Goal: Information Seeking & Learning: Learn about a topic

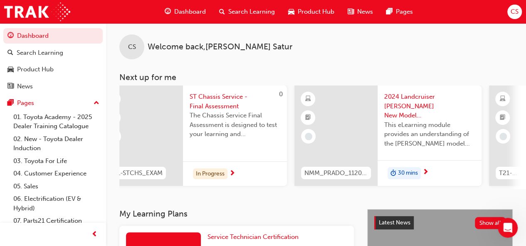
scroll to position [0, 19]
click at [201, 118] on span "The Chassis Service Final Assessment is designed to test your learning and unde…" at bounding box center [235, 125] width 91 height 28
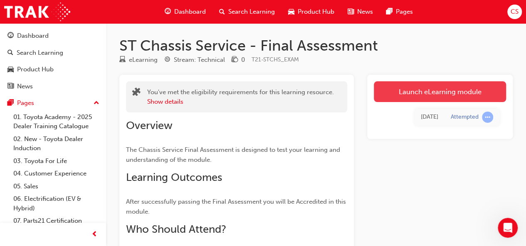
click at [452, 93] on link "Launch eLearning module" at bounding box center [439, 91] width 132 height 21
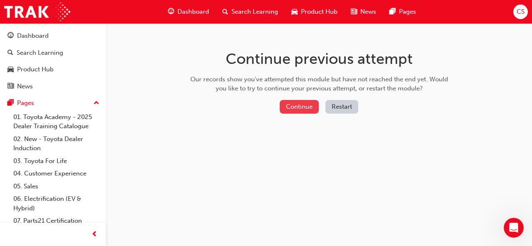
click at [301, 106] on button "Continue" at bounding box center [299, 107] width 39 height 14
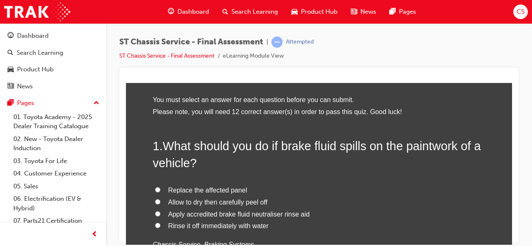
scroll to position [33, 0]
click at [155, 226] on input "Rinse it off immediately with water" at bounding box center [157, 224] width 5 height 5
radio input "true"
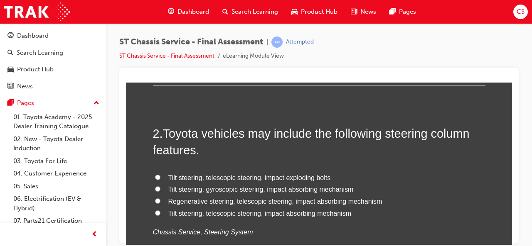
scroll to position [238, 0]
click at [155, 211] on input "Tilt steering, telescopic steering, impact absorbing mechanism" at bounding box center [157, 213] width 5 height 5
radio input "true"
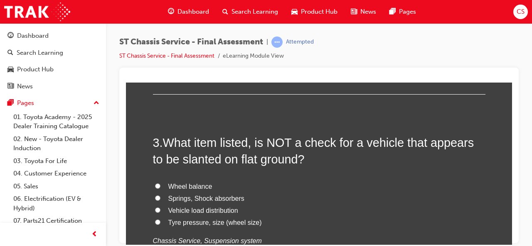
scroll to position [424, 0]
click at [155, 196] on input "Springs, Shock absorbers" at bounding box center [157, 197] width 5 height 5
radio input "true"
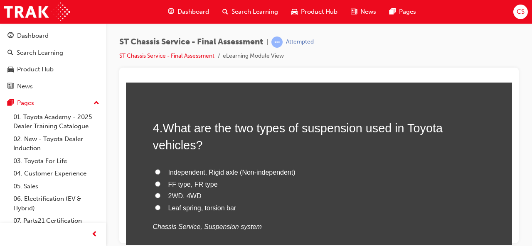
scroll to position [631, 0]
click at [155, 206] on input "Leaf spring, torsion bar" at bounding box center [157, 206] width 5 height 5
radio input "true"
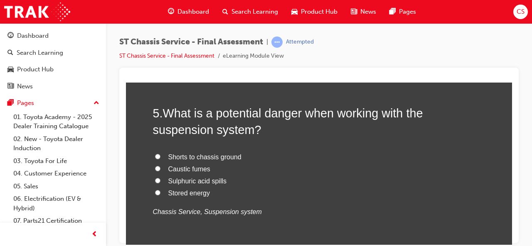
scroll to position [840, 0]
click at [155, 155] on input "Shorts to chassis ground" at bounding box center [157, 155] width 5 height 5
radio input "true"
click at [155, 189] on input "Stored energy" at bounding box center [157, 191] width 5 height 5
radio input "true"
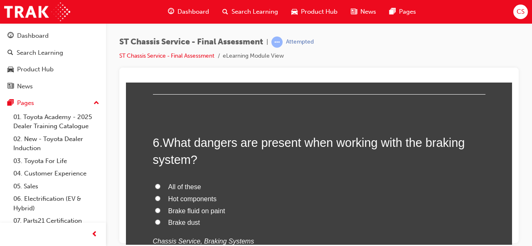
scroll to position [1004, 0]
click at [155, 184] on input "All of these" at bounding box center [157, 185] width 5 height 5
radio input "true"
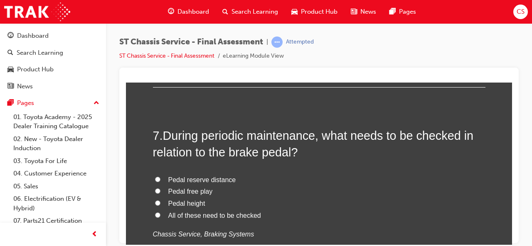
scroll to position [1204, 0]
click at [155, 212] on input "All of these need to be checked" at bounding box center [157, 214] width 5 height 5
radio input "true"
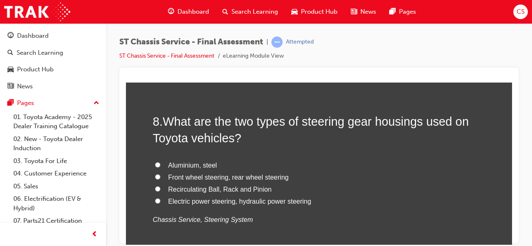
scroll to position [1412, 0]
click at [155, 199] on input "Electric power steering, hydraulic power steering" at bounding box center [157, 200] width 5 height 5
radio input "true"
click at [155, 186] on input "Recirculating Ball, Rack and Pinion" at bounding box center [157, 188] width 5 height 5
radio input "true"
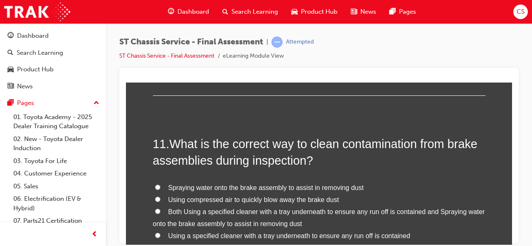
scroll to position [1938, 0]
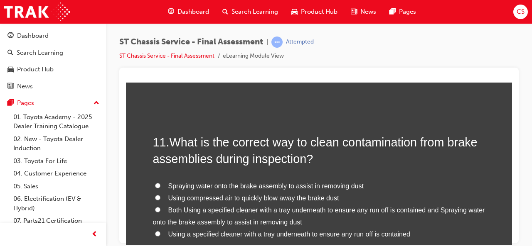
click at [155, 209] on input "Both Using a specified cleaner with a tray underneath to ensure any run off is …" at bounding box center [157, 209] width 5 height 5
radio input "true"
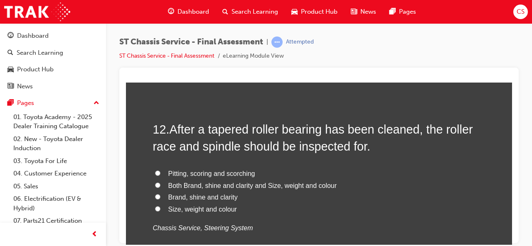
scroll to position [2156, 0]
click at [155, 170] on input "Pitting, scoring and scorching" at bounding box center [157, 172] width 5 height 5
radio input "true"
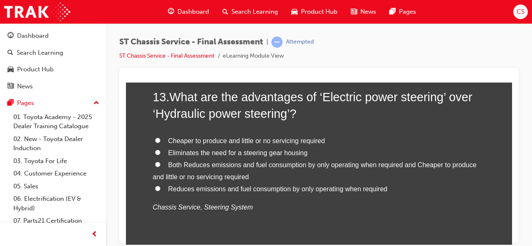
scroll to position [2381, 0]
click at [155, 162] on input "Both Reduces emissions and fuel consumption by only operating when required and…" at bounding box center [157, 164] width 5 height 5
radio input "true"
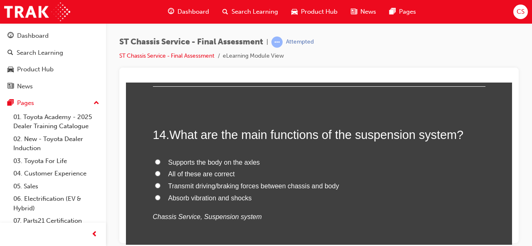
scroll to position [2550, 0]
click at [155, 170] on input "All of these are correct" at bounding box center [157, 172] width 5 height 5
radio input "true"
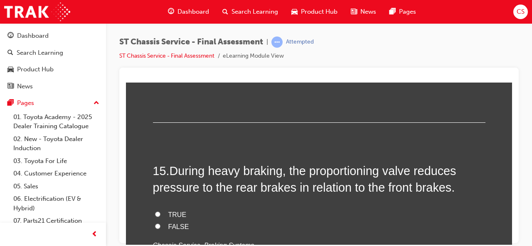
scroll to position [2695, 0]
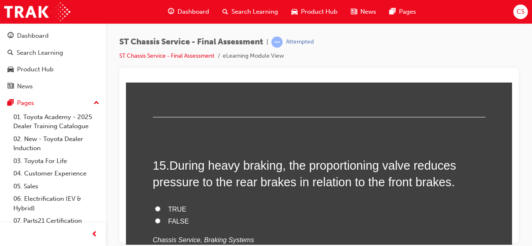
click at [155, 206] on input "TRUE" at bounding box center [157, 208] width 5 height 5
radio input "true"
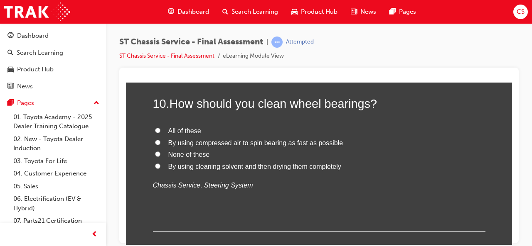
scroll to position [1799, 0]
click at [155, 130] on input "All of these" at bounding box center [157, 130] width 5 height 5
radio input "true"
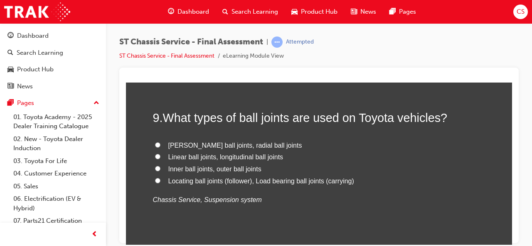
scroll to position [1605, 0]
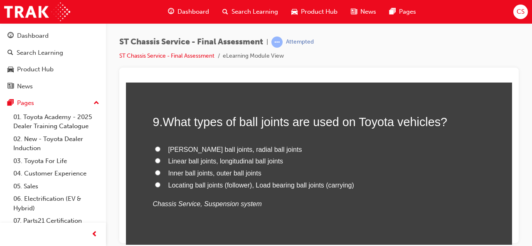
drag, startPoint x: 216, startPoint y: 148, endPoint x: 383, endPoint y: 164, distance: 167.8
click at [383, 164] on label "Linear ball joints, longitudinal ball joints" at bounding box center [319, 161] width 332 height 12
click at [160, 163] on input "Linear ball joints, longitudinal ball joints" at bounding box center [157, 160] width 5 height 5
radio input "true"
click at [155, 184] on input "Locating ball joints (follower), Load bearing ball joints (carrying)" at bounding box center [157, 184] width 5 height 5
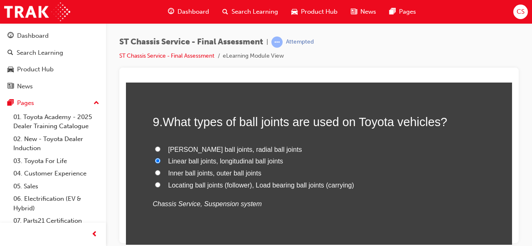
radio input "true"
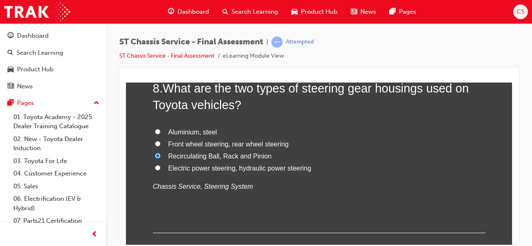
scroll to position [1444, 0]
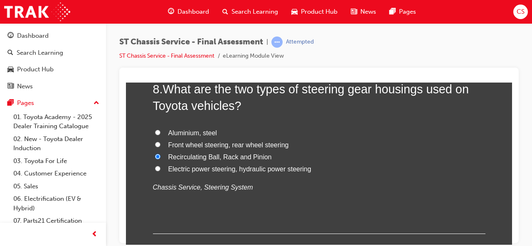
click at [149, 238] on div "You must select an answer for each question before you can submit. Please note,…" at bounding box center [319, 142] width 386 height 2919
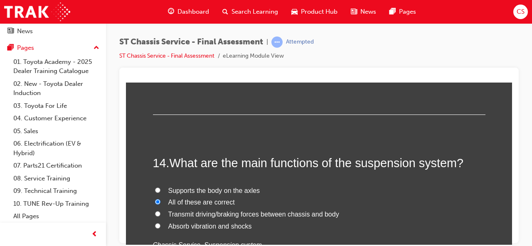
scroll to position [2520, 0]
click at [309, 171] on div "14 . What are the main functions of the suspension system? Supports the body on…" at bounding box center [319, 223] width 332 height 137
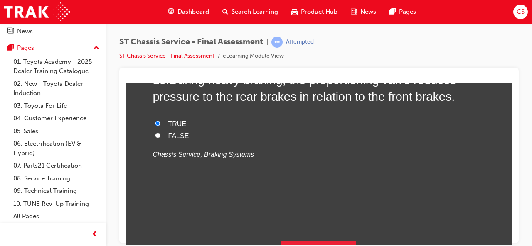
scroll to position [2798, 0]
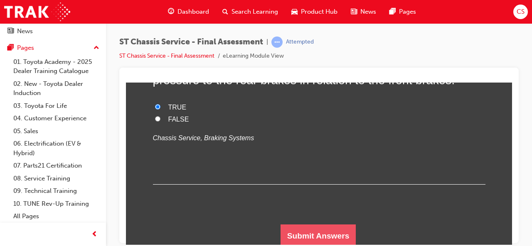
click at [303, 236] on button "Submit Answers" at bounding box center [318, 235] width 76 height 23
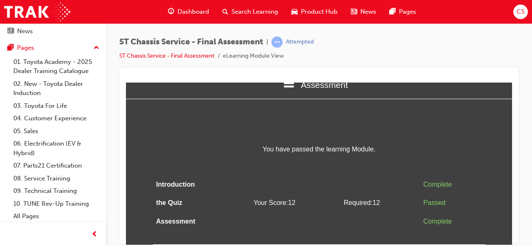
scroll to position [0, 0]
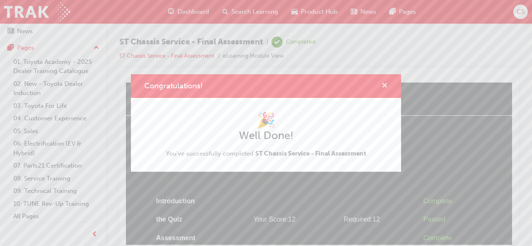
click at [385, 85] on span "cross-icon" at bounding box center [384, 86] width 6 height 7
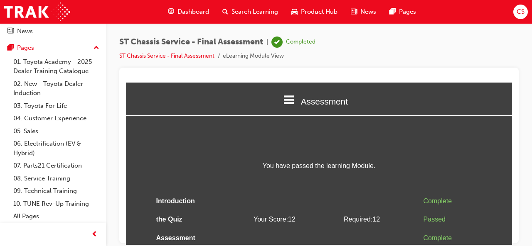
click at [287, 98] on icon at bounding box center [288, 99] width 11 height 11
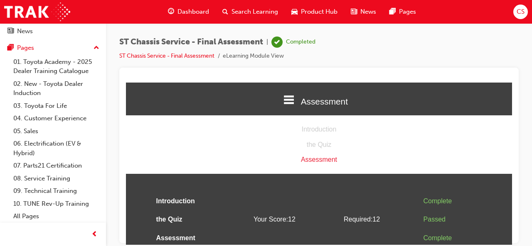
click at [310, 160] on div "Assessment" at bounding box center [319, 160] width 386 height 12
click at [258, 92] on div "Assessment" at bounding box center [319, 101] width 386 height 28
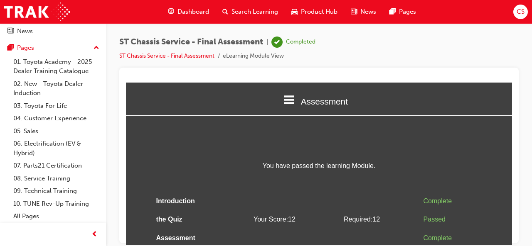
click at [193, 12] on span "Dashboard" at bounding box center [193, 12] width 32 height 10
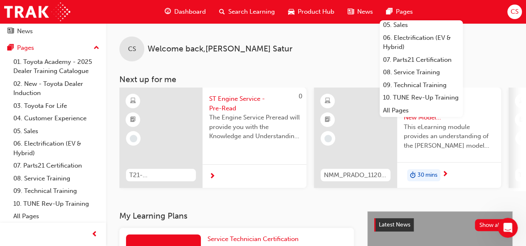
scroll to position [98, 0]
click at [406, 66] on link "08. Service Training" at bounding box center [420, 72] width 83 height 13
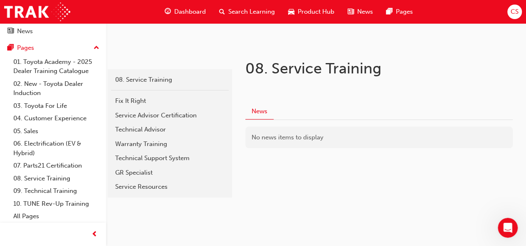
scroll to position [125, 0]
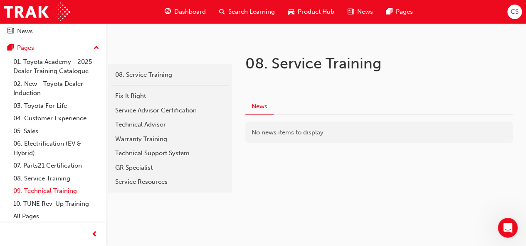
click at [54, 194] on link "09. Technical Training" at bounding box center [56, 191] width 93 height 13
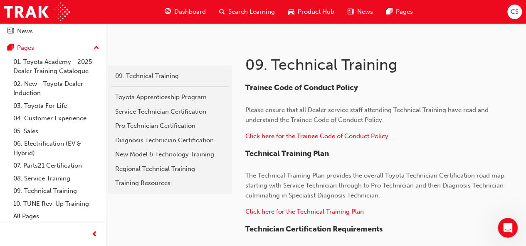
scroll to position [125, 0]
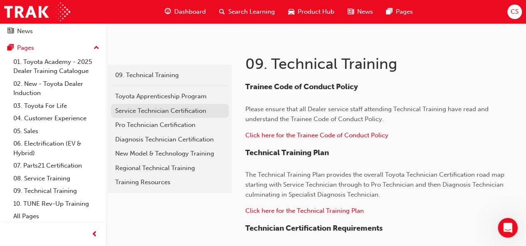
click at [168, 110] on div "Service Technician Certification" at bounding box center [169, 111] width 109 height 10
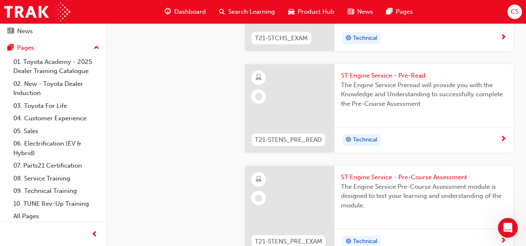
scroll to position [1307, 0]
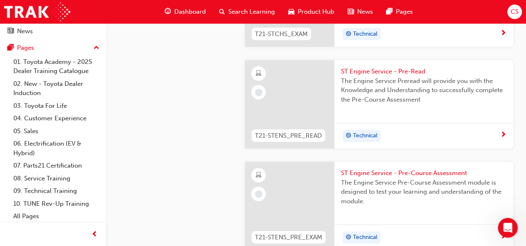
click at [371, 67] on span "ST Engine Service - Pre-Read" at bounding box center [423, 72] width 165 height 10
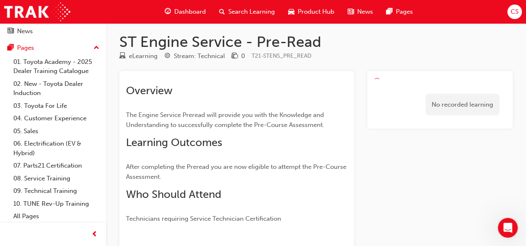
scroll to position [2, 0]
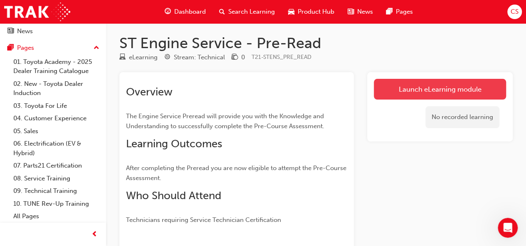
click at [425, 93] on link "Launch eLearning module" at bounding box center [439, 89] width 132 height 21
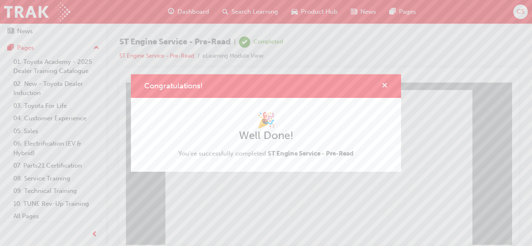
click at [384, 87] on span "cross-icon" at bounding box center [384, 86] width 6 height 7
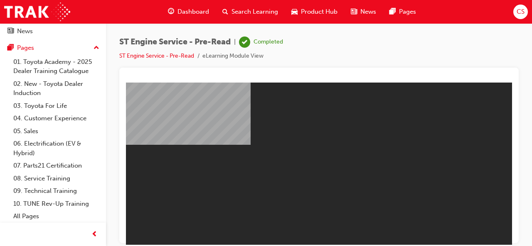
click at [188, 12] on span "Dashboard" at bounding box center [193, 12] width 32 height 10
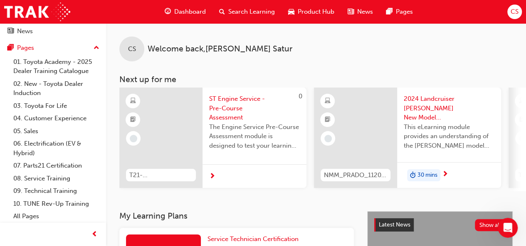
click at [231, 120] on span "ST Engine Service - Pre-Course Assessment" at bounding box center [254, 108] width 91 height 28
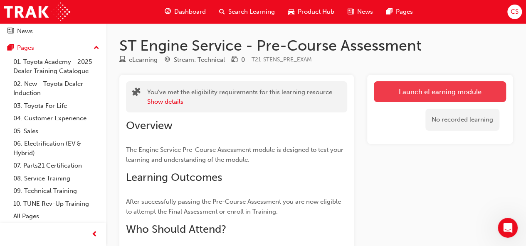
click at [430, 96] on link "Launch eLearning module" at bounding box center [439, 91] width 132 height 21
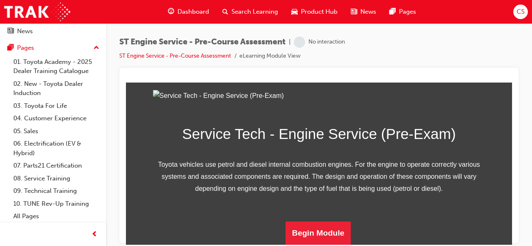
scroll to position [161, 0]
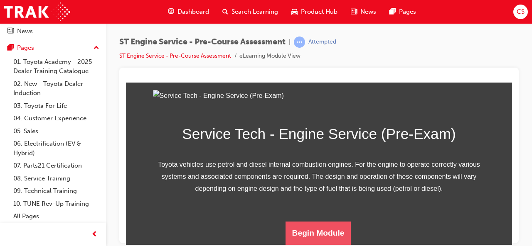
click at [314, 232] on button "Begin Module" at bounding box center [318, 232] width 66 height 23
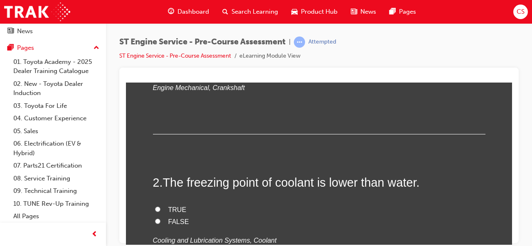
scroll to position [0, 0]
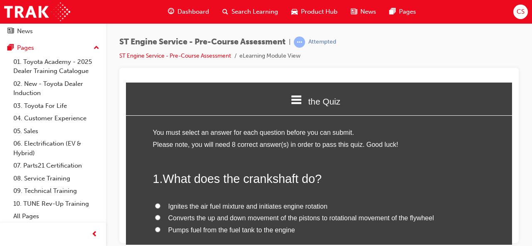
click at [156, 216] on input "Converts the up and down movement of the pistons to rotational movement of the …" at bounding box center [157, 217] width 5 height 5
radio input "true"
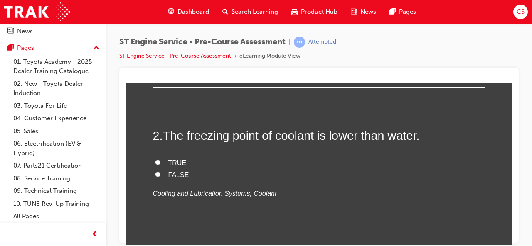
scroll to position [211, 0]
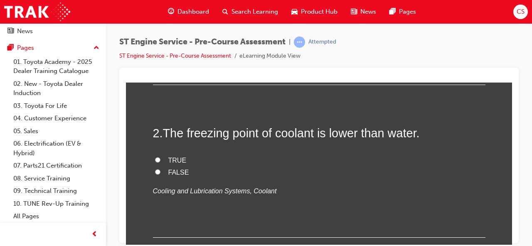
click at [155, 160] on input "TRUE" at bounding box center [157, 159] width 5 height 5
radio input "true"
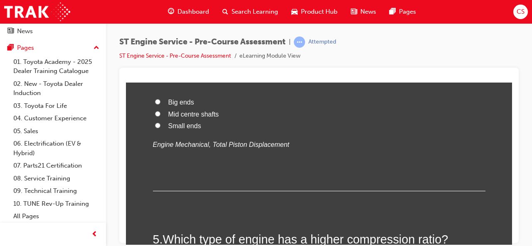
scroll to position [634, 0]
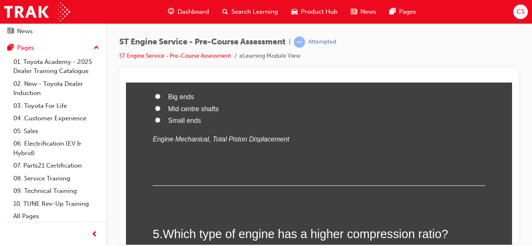
radio input "true"
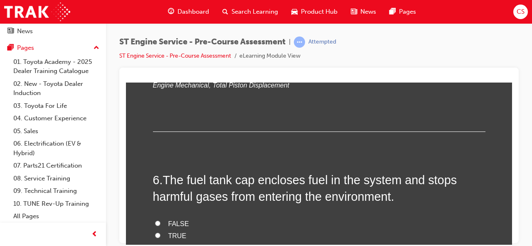
scroll to position [842, 0]
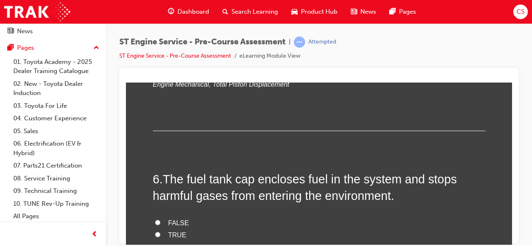
radio input "true"
drag, startPoint x: 152, startPoint y: 187, endPoint x: 153, endPoint y: 179, distance: 7.5
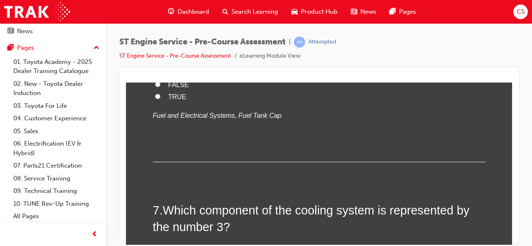
scroll to position [981, 0]
radio input "true"
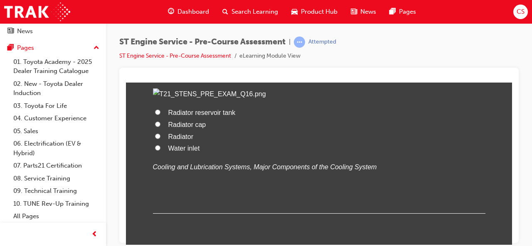
scroll to position [1143, 0]
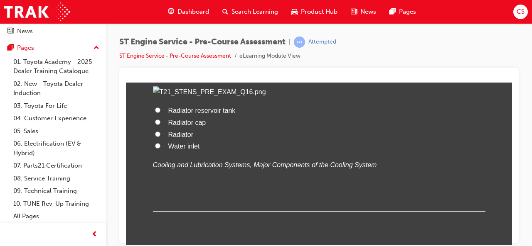
radio input "true"
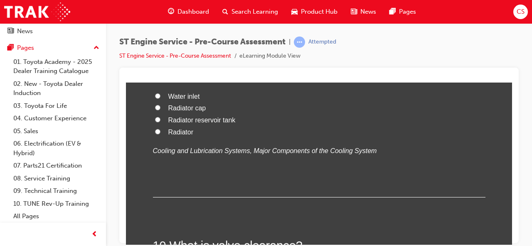
scroll to position [1541, 0]
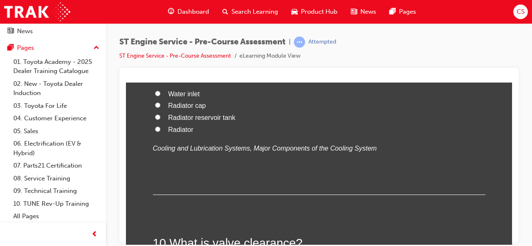
radio input "true"
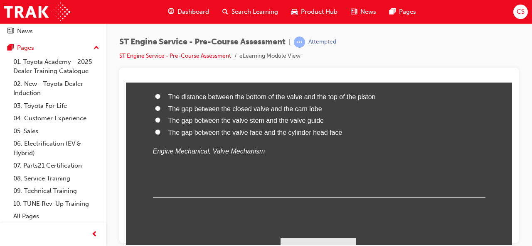
scroll to position [1716, 0]
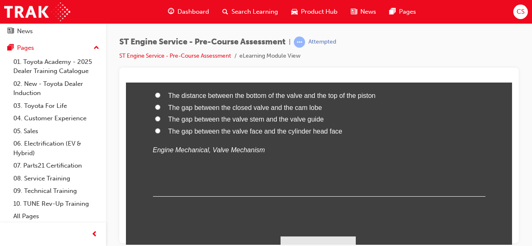
radio input "true"
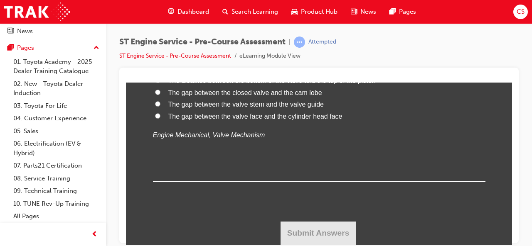
scroll to position [2133, 0]
radio input "true"
click at [155, 106] on input "The gap between the valve stem and the valve guide" at bounding box center [157, 103] width 5 height 5
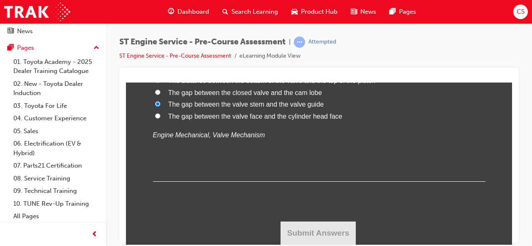
radio input "true"
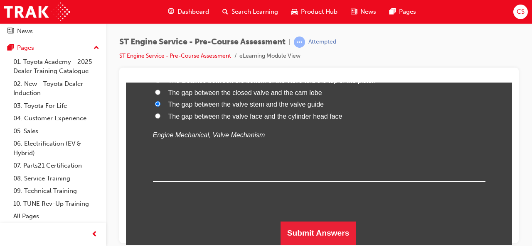
scroll to position [2142, 0]
radio input "true"
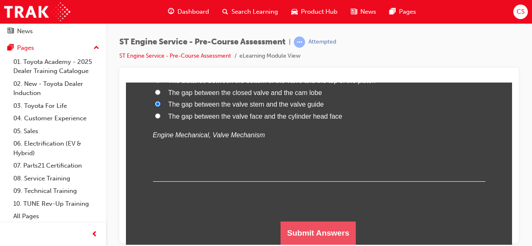
click at [307, 233] on button "Submit Answers" at bounding box center [318, 232] width 76 height 23
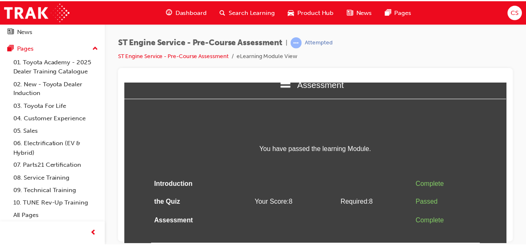
scroll to position [0, 0]
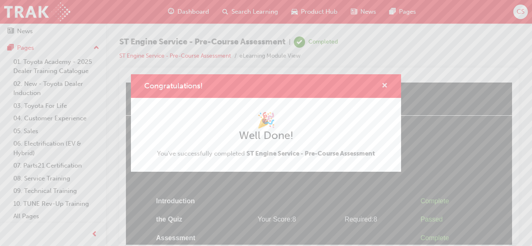
click at [386, 86] on span "cross-icon" at bounding box center [384, 86] width 6 height 7
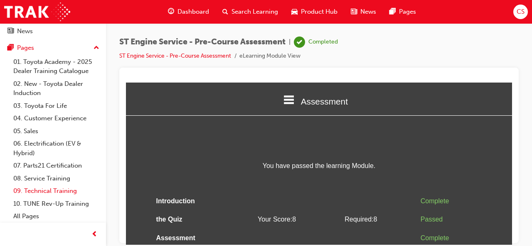
click at [42, 193] on link "09. Technical Training" at bounding box center [56, 191] width 93 height 13
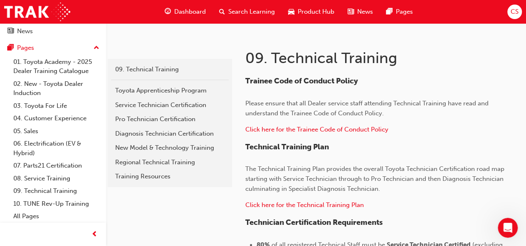
scroll to position [130, 0]
click at [51, 179] on link "08. Service Training" at bounding box center [56, 178] width 93 height 13
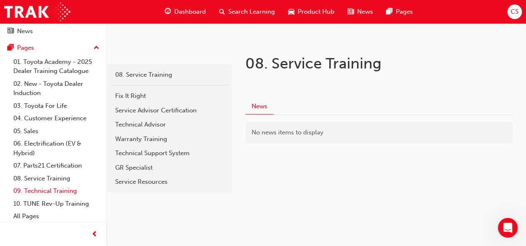
click at [54, 188] on link "09. Technical Training" at bounding box center [56, 191] width 93 height 13
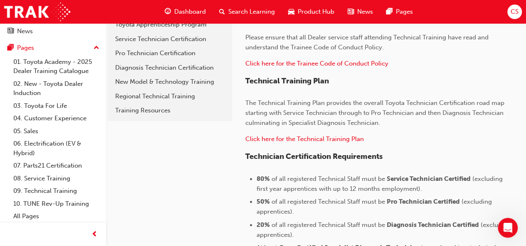
scroll to position [197, 0]
click at [331, 138] on span "Click here for the Technical Training Plan" at bounding box center [304, 138] width 118 height 7
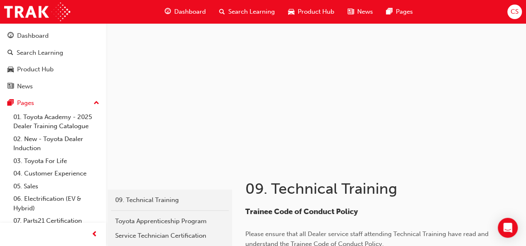
click at [192, 11] on span "Dashboard" at bounding box center [190, 12] width 32 height 10
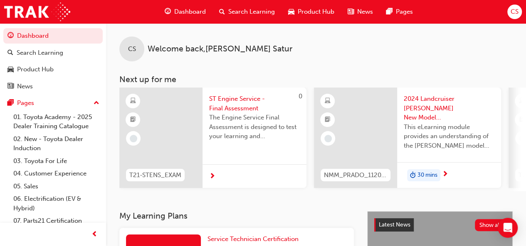
click at [226, 108] on span "ST Engine Service - Final Assessment" at bounding box center [254, 103] width 91 height 19
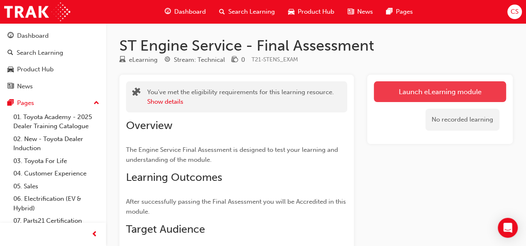
click at [427, 91] on link "Launch eLearning module" at bounding box center [439, 91] width 132 height 21
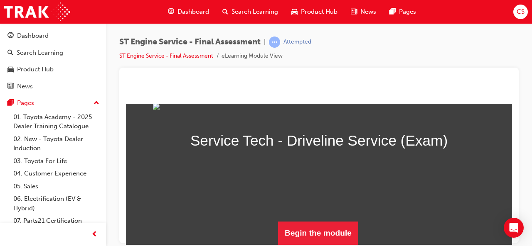
scroll to position [114, 0]
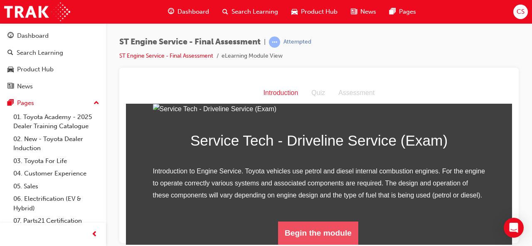
click at [301, 235] on button "Begin the module" at bounding box center [318, 232] width 80 height 23
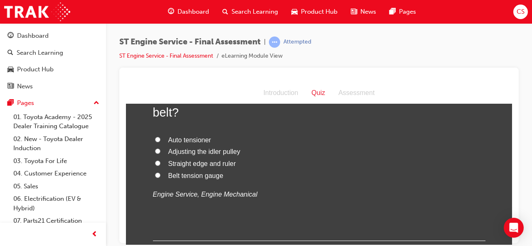
scroll to position [3246, 0]
click at [155, 142] on input "Auto tensioner" at bounding box center [157, 139] width 5 height 5
radio input "true"
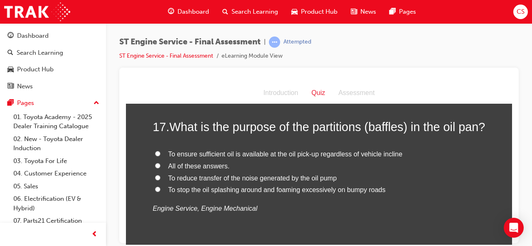
scroll to position [3038, 0]
click at [155, 168] on input "All of these answers." at bounding box center [157, 165] width 5 height 5
radio input "true"
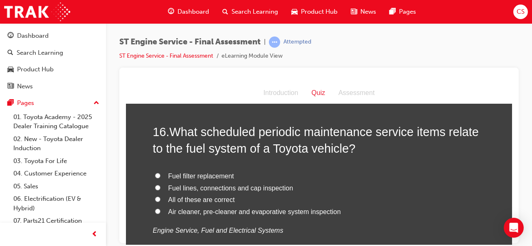
scroll to position [2839, 0]
click at [155, 197] on input "All of these are correct" at bounding box center [157, 199] width 5 height 5
radio input "true"
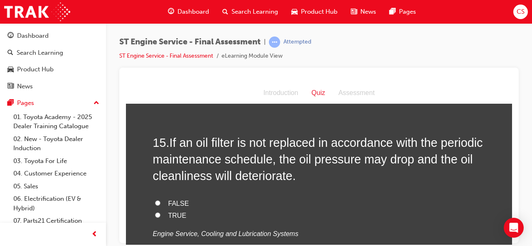
scroll to position [2640, 0]
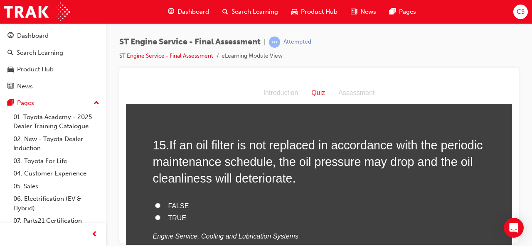
click at [155, 215] on input "TRUE" at bounding box center [157, 217] width 5 height 5
radio input "true"
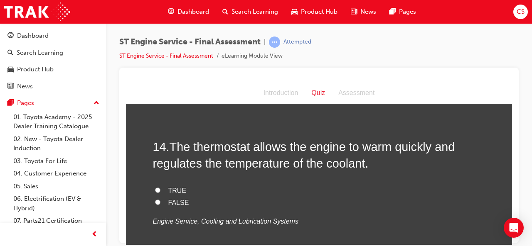
scroll to position [2469, 0]
click at [155, 188] on input "TRUE" at bounding box center [157, 189] width 5 height 5
radio input "true"
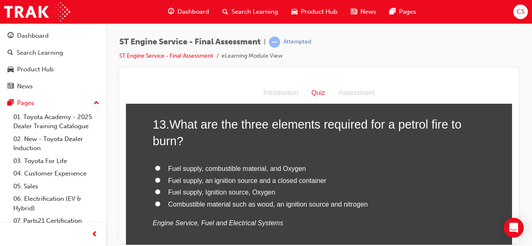
scroll to position [2297, 0]
click at [155, 189] on input "Fuel supply, Ignition source, Oxygen" at bounding box center [157, 191] width 5 height 5
radio input "true"
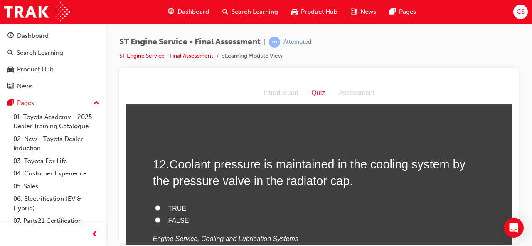
scroll to position [2086, 0]
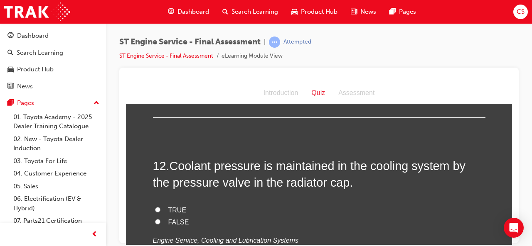
click at [156, 207] on input "TRUE" at bounding box center [157, 209] width 5 height 5
radio input "true"
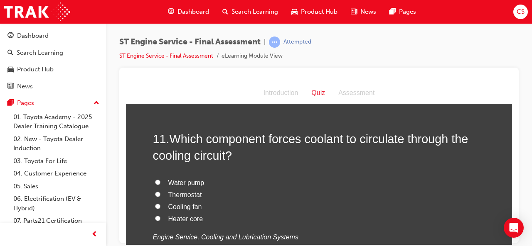
scroll to position [1919, 0]
click at [156, 181] on input "Water pump" at bounding box center [157, 182] width 5 height 5
radio input "true"
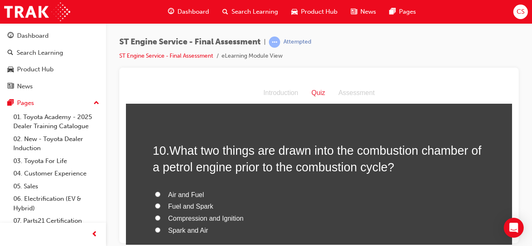
scroll to position [1714, 0]
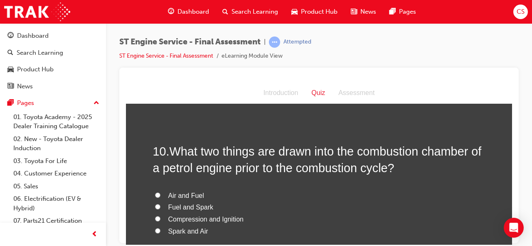
click at [155, 193] on input "Air and Fuel" at bounding box center [157, 194] width 5 height 5
radio input "true"
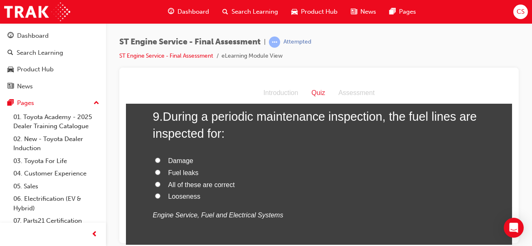
scroll to position [1558, 0]
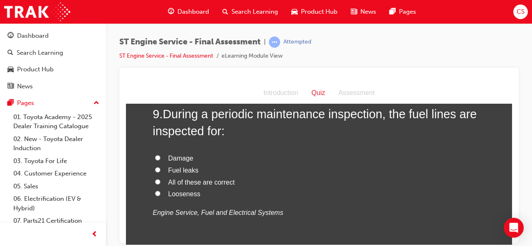
click at [155, 181] on input "All of these are correct" at bounding box center [157, 181] width 5 height 5
radio input "true"
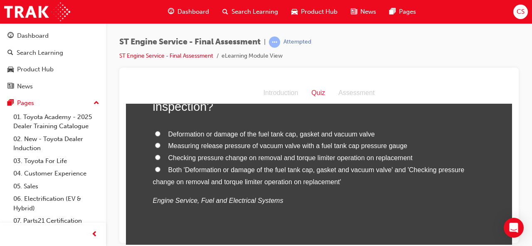
scroll to position [1389, 0]
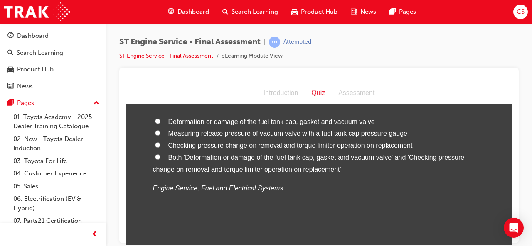
click at [155, 157] on input "Both 'Deformation or damage of the fuel tank cap, gasket and vacuum valve' and …" at bounding box center [157, 156] width 5 height 5
radio input "true"
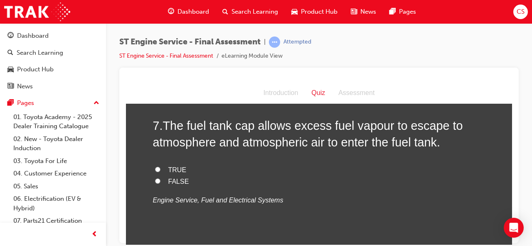
scroll to position [1171, 0]
click at [155, 168] on input "TRUE" at bounding box center [157, 169] width 5 height 5
radio input "true"
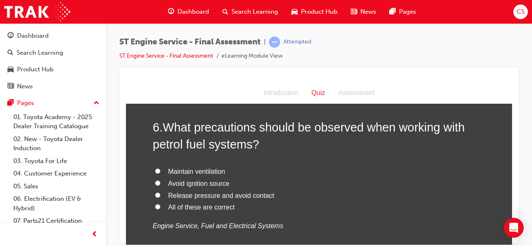
scroll to position [958, 0]
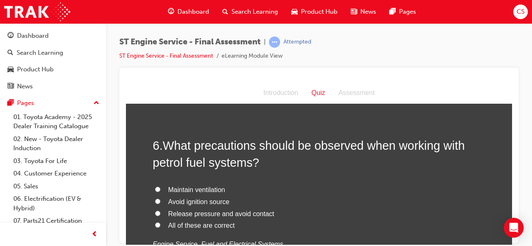
click at [155, 225] on input "All of these are correct" at bounding box center [157, 224] width 5 height 5
radio input "true"
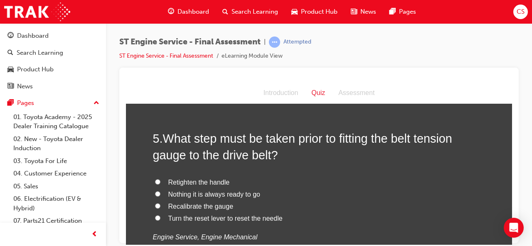
scroll to position [769, 0]
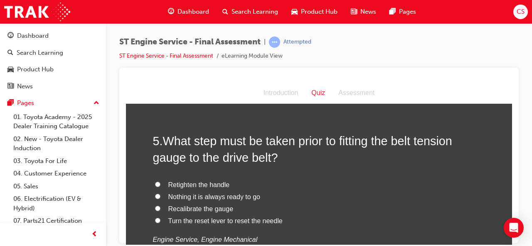
click at [155, 219] on input "Turn the reset lever to reset the needle" at bounding box center [157, 220] width 5 height 5
radio input "true"
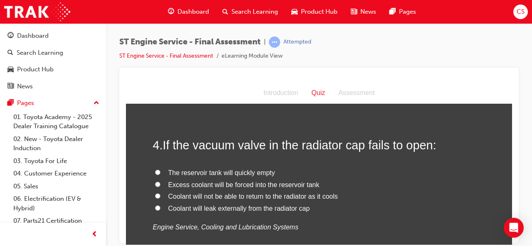
scroll to position [588, 0]
click at [156, 194] on input "Coolant will not be able to return to the radiator as it cools" at bounding box center [157, 195] width 5 height 5
radio input "true"
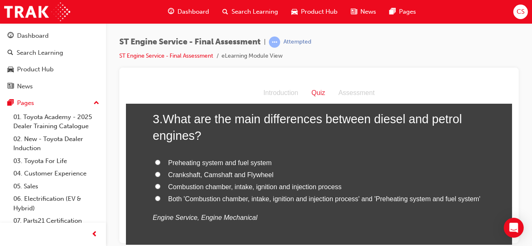
scroll to position [427, 0]
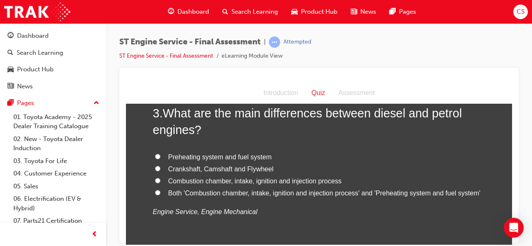
click at [155, 192] on input "Both 'Combustion chamber, intake, ignition and injection process' and 'Preheati…" at bounding box center [157, 192] width 5 height 5
radio input "true"
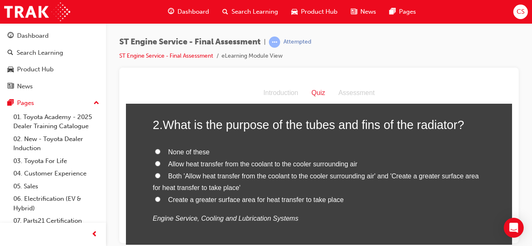
scroll to position [224, 0]
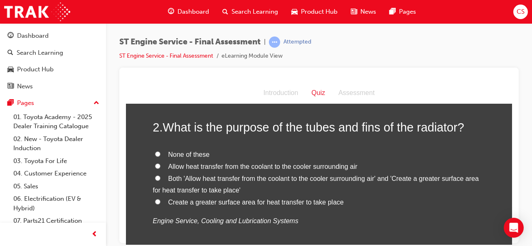
click at [155, 177] on input "Both 'Allow heat transfer from the coolant to the cooler surrounding air' and '…" at bounding box center [157, 177] width 5 height 5
radio input "true"
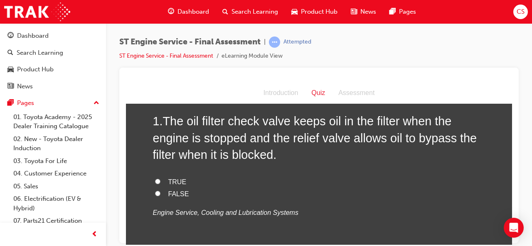
scroll to position [43, 0]
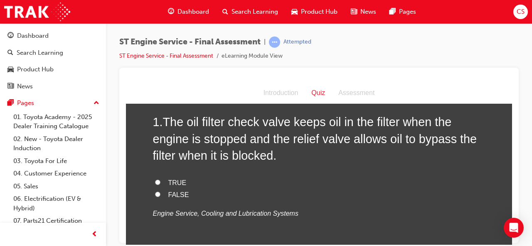
click at [155, 181] on input "TRUE" at bounding box center [157, 181] width 5 height 5
radio input "true"
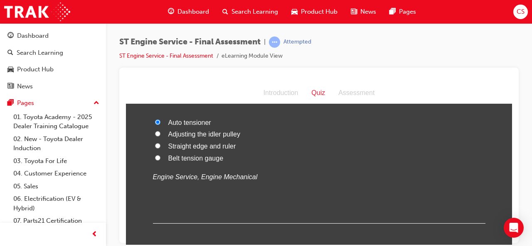
scroll to position [3319, 0]
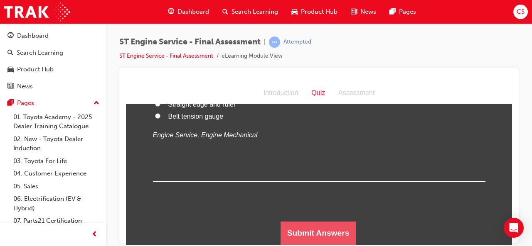
click at [310, 231] on button "Submit Answers" at bounding box center [318, 232] width 76 height 23
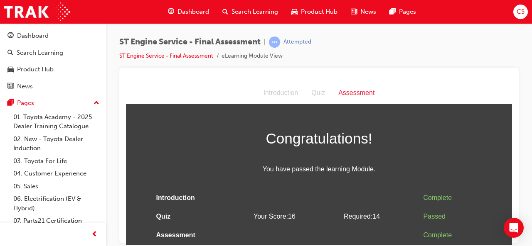
scroll to position [0, 0]
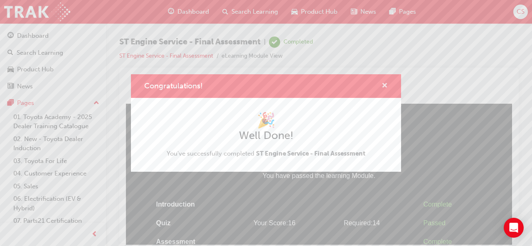
click at [384, 85] on span "cross-icon" at bounding box center [384, 86] width 6 height 7
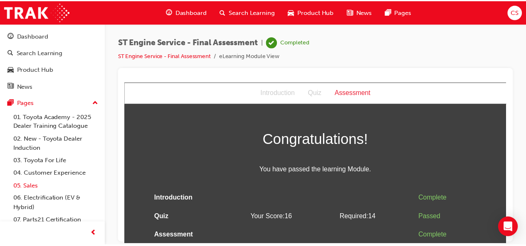
scroll to position [55, 0]
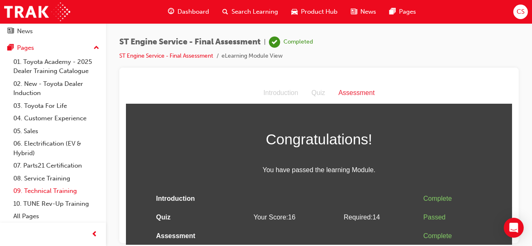
click at [42, 193] on link "09. Technical Training" at bounding box center [56, 191] width 93 height 13
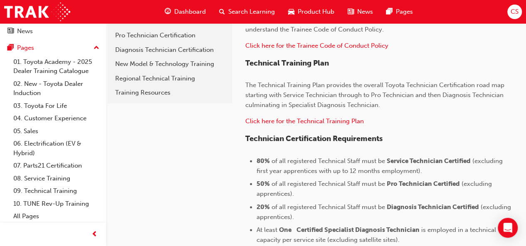
scroll to position [213, 0]
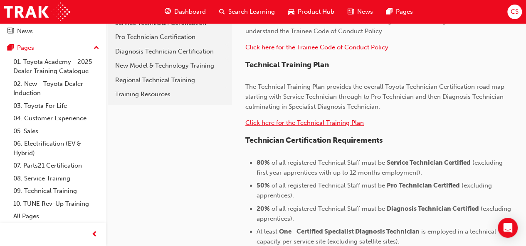
click at [315, 121] on span "Click here for the Technical Training Plan" at bounding box center [304, 122] width 118 height 7
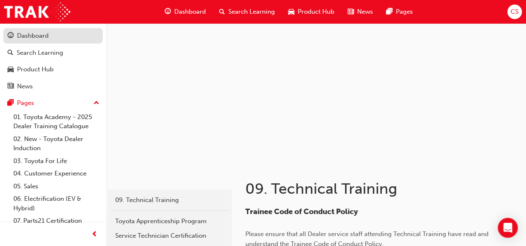
click at [42, 38] on div "Dashboard" at bounding box center [33, 36] width 32 height 10
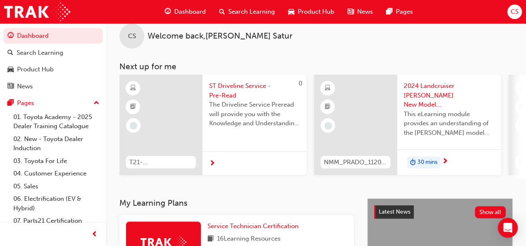
scroll to position [13, 0]
click at [189, 10] on span "Dashboard" at bounding box center [190, 12] width 32 height 10
click at [238, 229] on span "Service Technician Certification" at bounding box center [252, 225] width 91 height 7
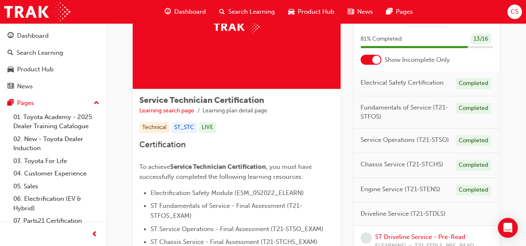
scroll to position [81, 0]
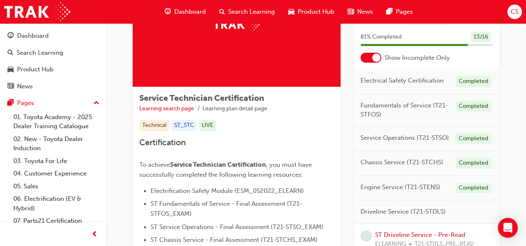
click at [483, 151] on div "Service Operations (T21-STSO) Completed" at bounding box center [426, 139] width 145 height 25
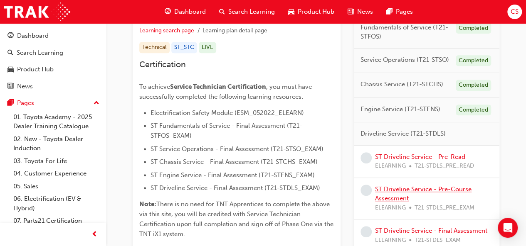
scroll to position [162, 0]
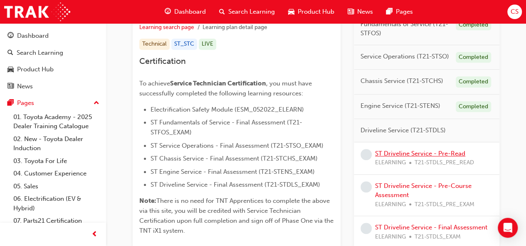
click at [401, 156] on link "ST Driveline Service - Pre-Read" at bounding box center [420, 153] width 90 height 7
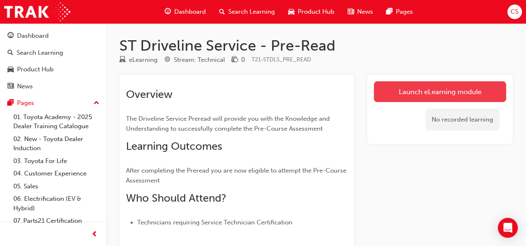
click at [428, 91] on link "Launch eLearning module" at bounding box center [439, 91] width 132 height 21
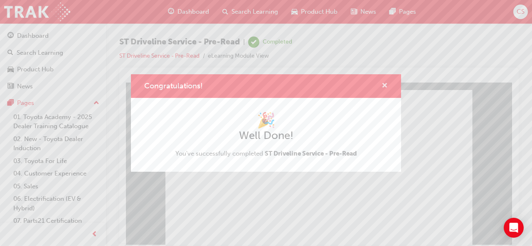
click at [384, 83] on span "cross-icon" at bounding box center [384, 86] width 6 height 7
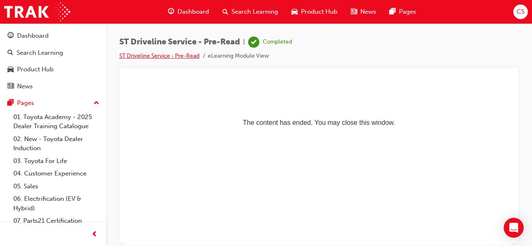
click at [163, 57] on link "ST Driveline Service - Pre-Read" at bounding box center [159, 55] width 80 height 7
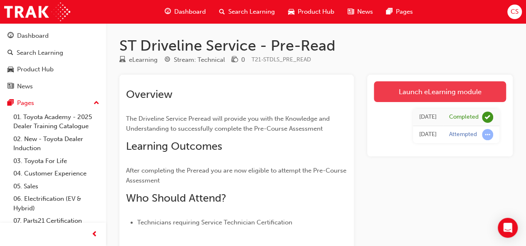
click at [423, 92] on link "Launch eLearning module" at bounding box center [439, 91] width 132 height 21
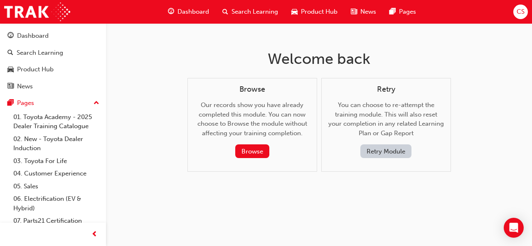
click at [185, 13] on span "Dashboard" at bounding box center [193, 12] width 32 height 10
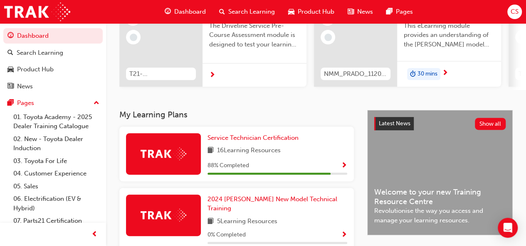
scroll to position [102, 0]
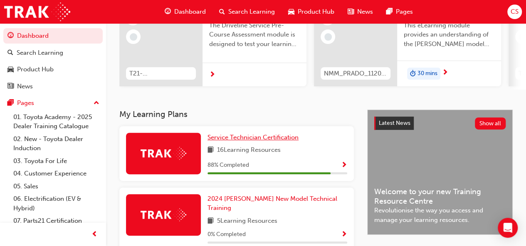
click at [235, 141] on span "Service Technician Certification" at bounding box center [252, 137] width 91 height 7
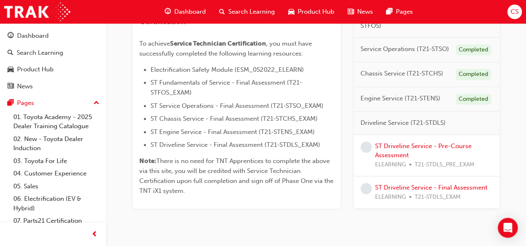
scroll to position [212, 0]
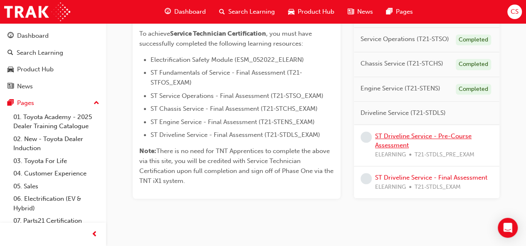
click at [391, 146] on link "ST Driveline Service - Pre-Course Assessment" at bounding box center [423, 141] width 96 height 17
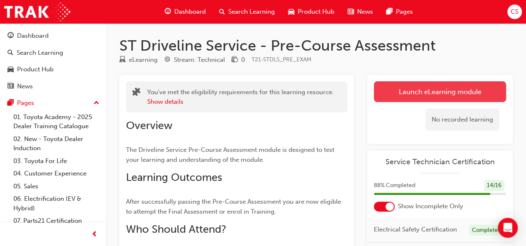
click at [431, 94] on link "Launch eLearning module" at bounding box center [439, 91] width 132 height 21
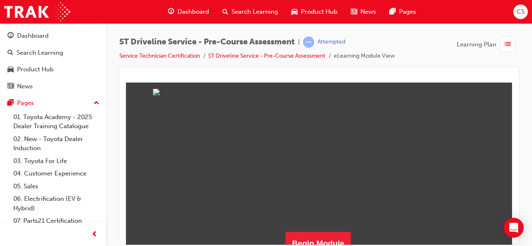
scroll to position [173, 0]
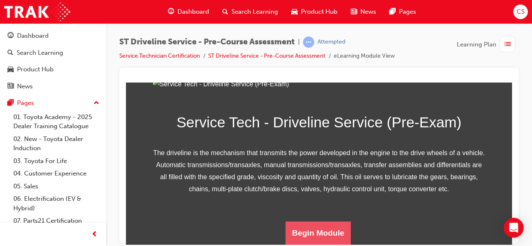
click at [310, 234] on button "Begin Module" at bounding box center [318, 232] width 66 height 23
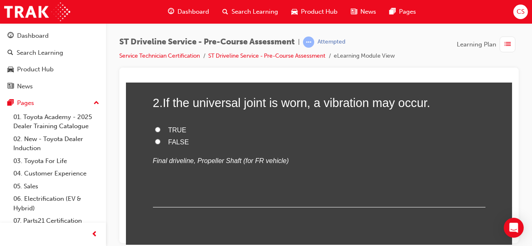
scroll to position [277, 0]
radio input "true"
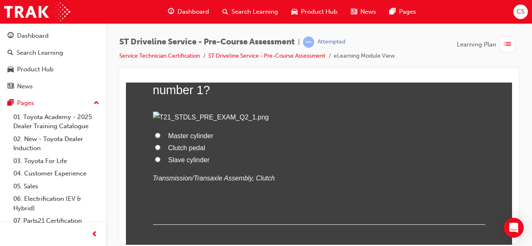
scroll to position [461, 0]
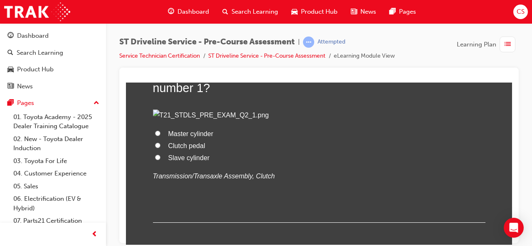
radio input "true"
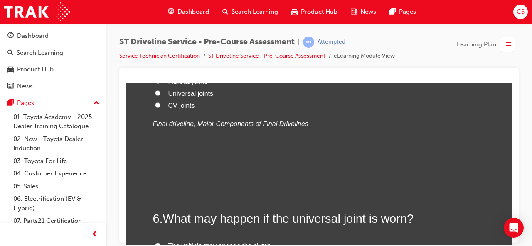
scroll to position [875, 0]
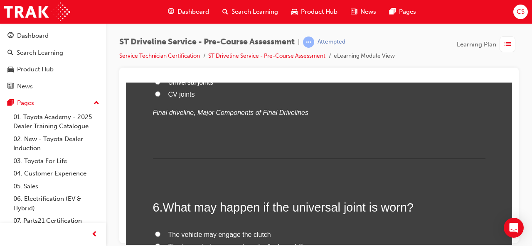
radio input "true"
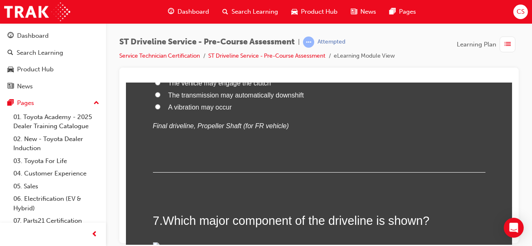
scroll to position [1027, 0]
radio input "true"
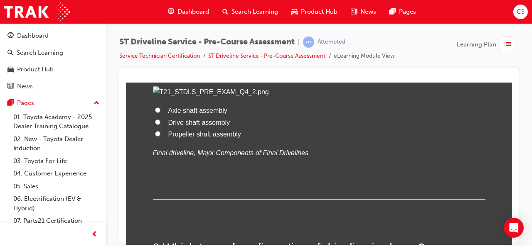
scroll to position [1183, 0]
radio input "true"
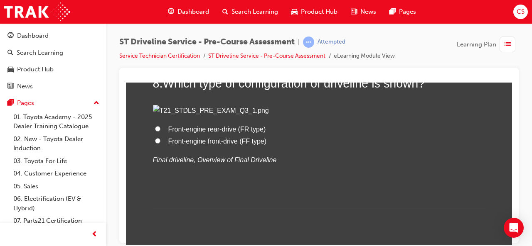
scroll to position [1349, 0]
radio input "true"
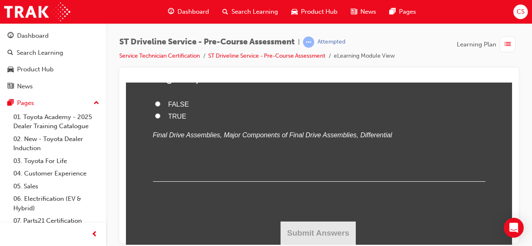
scroll to position [1874, 0]
radio input "true"
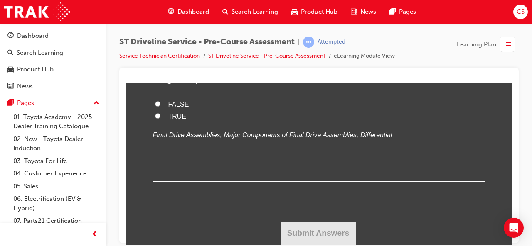
scroll to position [2614, 0]
radio input "true"
click at [155, 118] on input "TRUE" at bounding box center [157, 115] width 5 height 5
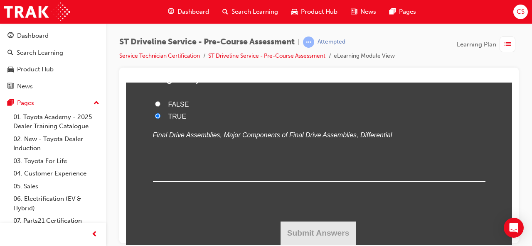
radio input "true"
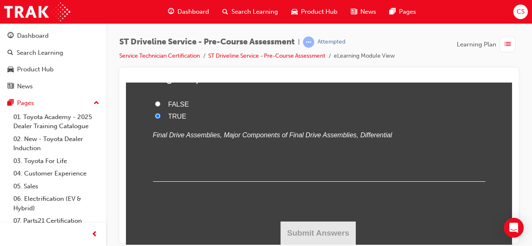
radio input "true"
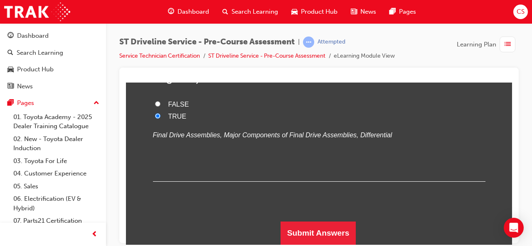
scroll to position [2854, 0]
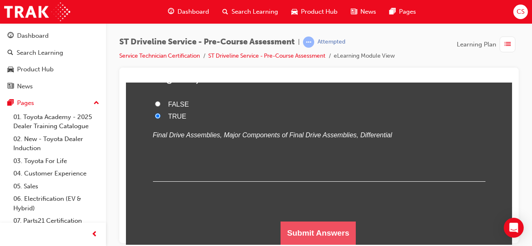
click at [295, 231] on button "Submit Answers" at bounding box center [318, 232] width 76 height 23
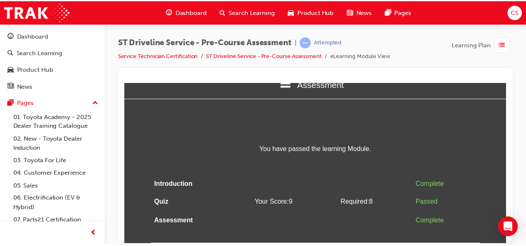
scroll to position [0, 0]
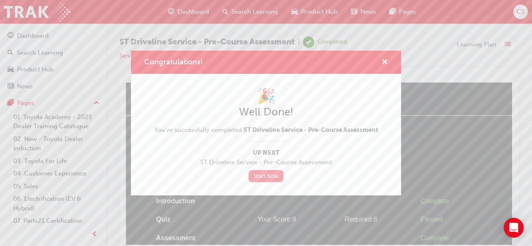
click at [270, 177] on link "Start Now" at bounding box center [265, 176] width 35 height 12
click at [268, 177] on link "Start Now" at bounding box center [265, 176] width 35 height 12
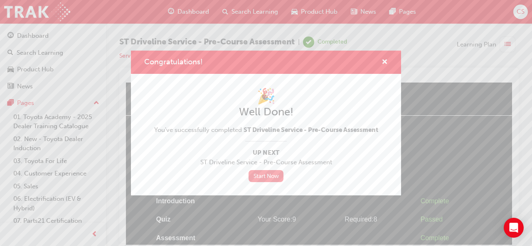
click at [268, 177] on link "Start Now" at bounding box center [265, 176] width 35 height 12
click at [259, 175] on link "Start Now" at bounding box center [265, 176] width 35 height 12
click at [271, 178] on link "Start Now" at bounding box center [265, 176] width 35 height 12
click at [385, 60] on span "cross-icon" at bounding box center [384, 62] width 6 height 7
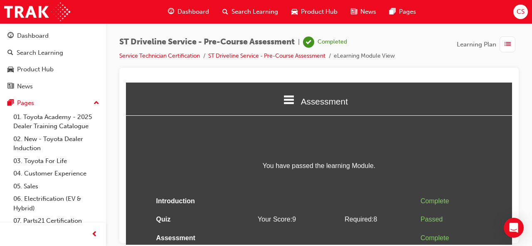
click at [193, 13] on span "Dashboard" at bounding box center [193, 12] width 32 height 10
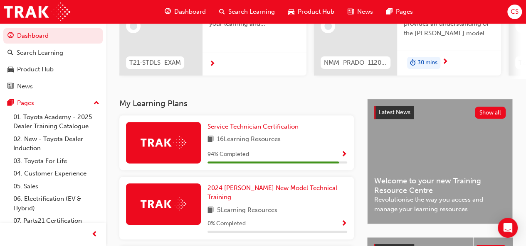
scroll to position [114, 0]
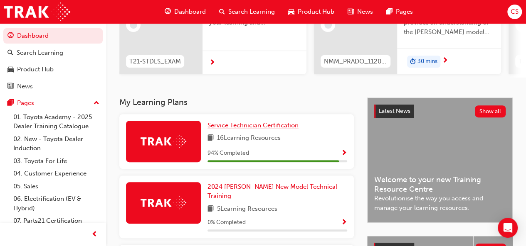
click at [249, 129] on span "Service Technician Certification" at bounding box center [252, 125] width 91 height 7
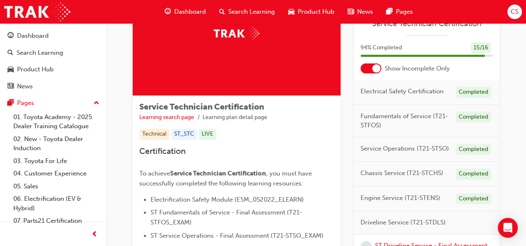
scroll to position [225, 0]
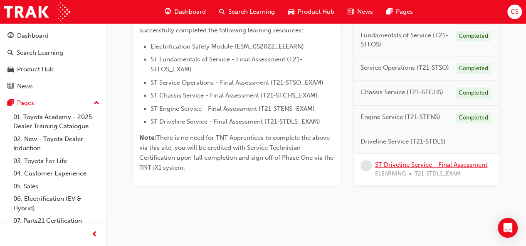
click at [446, 165] on link "ST Driveline Service - Final Assessment" at bounding box center [431, 164] width 112 height 7
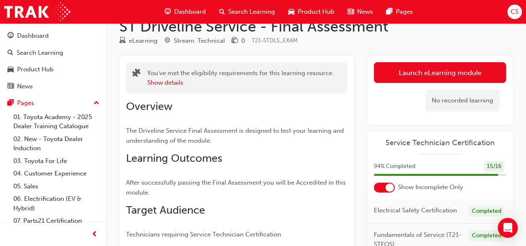
scroll to position [17, 0]
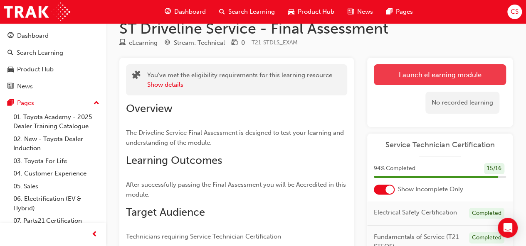
click at [440, 73] on link "Launch eLearning module" at bounding box center [439, 74] width 132 height 21
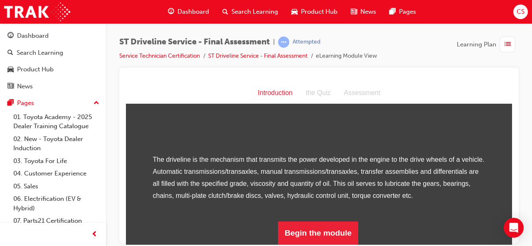
scroll to position [126, 0]
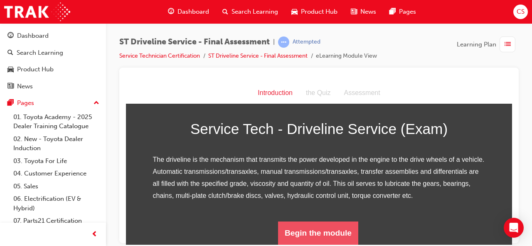
click at [312, 233] on button "Begin the module" at bounding box center [318, 232] width 80 height 23
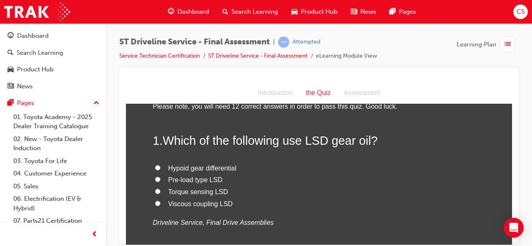
scroll to position [25, 0]
click at [155, 179] on input "Pre-load type LSD" at bounding box center [157, 178] width 5 height 5
radio input "true"
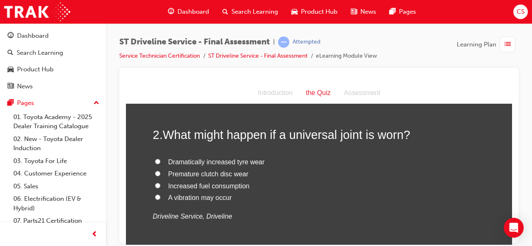
scroll to position [209, 0]
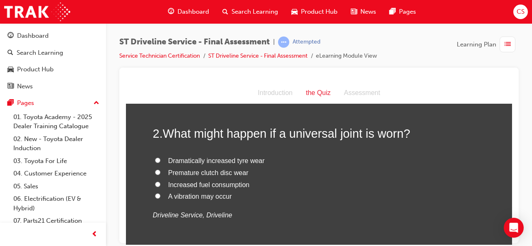
click at [155, 195] on input "A vibration may occur" at bounding box center [157, 195] width 5 height 5
radio input "true"
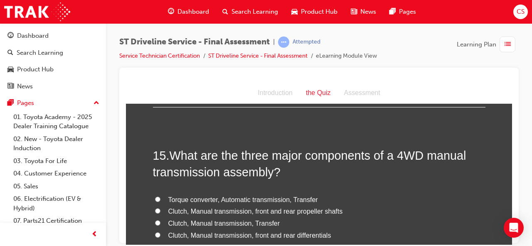
scroll to position [2627, 0]
click at [39, 84] on div "News" at bounding box center [52, 86] width 91 height 10
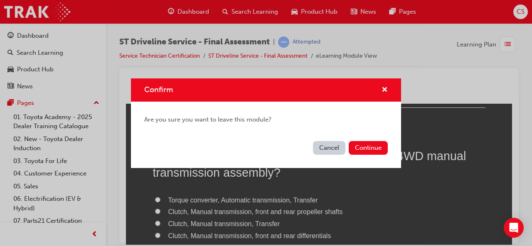
click at [325, 150] on button "Cancel" at bounding box center [329, 148] width 32 height 14
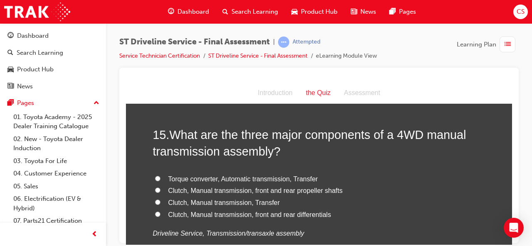
scroll to position [2647, 0]
click at [155, 190] on input "Clutch, Manual transmission, front and rear propeller shafts" at bounding box center [157, 190] width 5 height 5
radio input "true"
click at [155, 200] on input "Clutch, Manual transmission, Transfer" at bounding box center [157, 202] width 5 height 5
radio input "true"
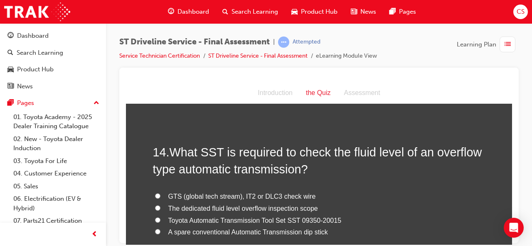
scroll to position [2436, 0]
click at [155, 231] on input "A spare conventional Automatic Transmission dip stick" at bounding box center [157, 232] width 5 height 5
radio input "true"
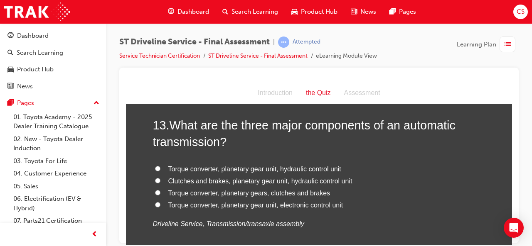
scroll to position [2270, 0]
click at [155, 168] on input "Torque converter, planetary gear unit, hydraulic control unit" at bounding box center [157, 168] width 5 height 5
radio input "true"
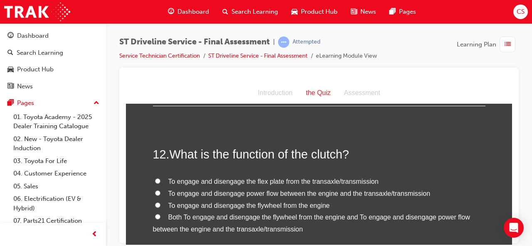
scroll to position [2058, 0]
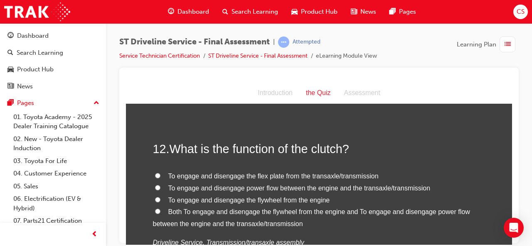
click at [155, 185] on input "To engage and disengage power flow between the engine and the transaxle/transmi…" at bounding box center [157, 187] width 5 height 5
radio input "true"
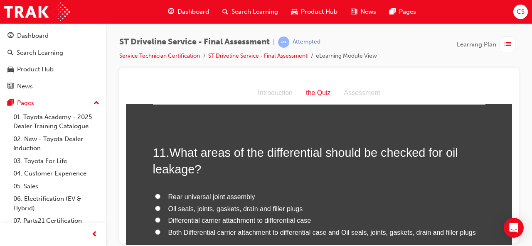
scroll to position [1861, 0]
click at [155, 206] on input "Oil seals, joints, gaskets, drain and filler plugs" at bounding box center [157, 207] width 5 height 5
radio input "true"
click at [155, 231] on input "Both Differential carrier attachment to differential case and Oil seals, joints…" at bounding box center [157, 231] width 5 height 5
radio input "true"
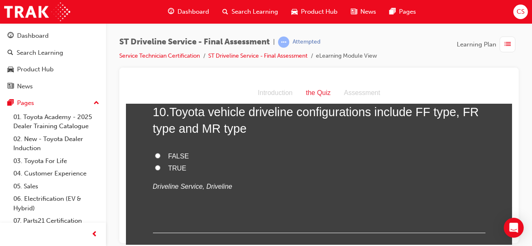
scroll to position [1697, 0]
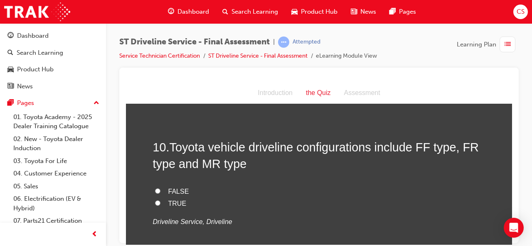
click at [155, 200] on input "TRUE" at bounding box center [157, 202] width 5 height 5
radio input "true"
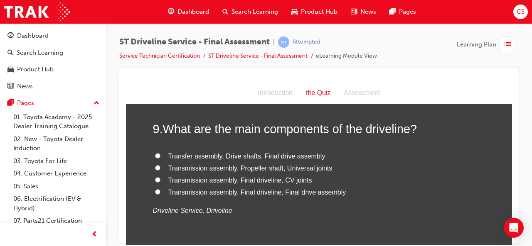
scroll to position [1538, 0]
click at [155, 167] on input "Transmission assembly, Propeller shaft, Universal joints" at bounding box center [157, 167] width 5 height 5
radio input "true"
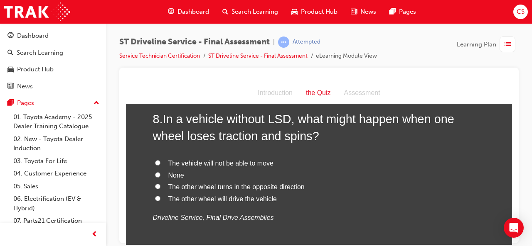
scroll to position [1354, 0]
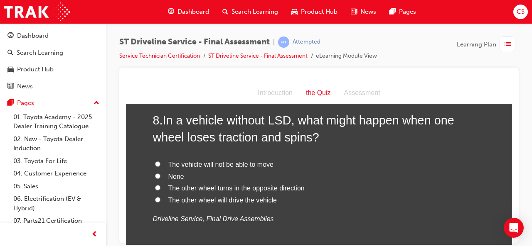
click at [155, 175] on input "None" at bounding box center [157, 175] width 5 height 5
radio input "true"
click at [155, 162] on input "The vehicle will not be able to move" at bounding box center [157, 163] width 5 height 5
radio input "true"
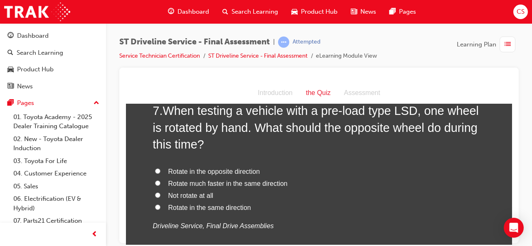
scroll to position [1152, 0]
click at [155, 170] on input "Rotate in the opposite direction" at bounding box center [157, 171] width 5 height 5
radio input "true"
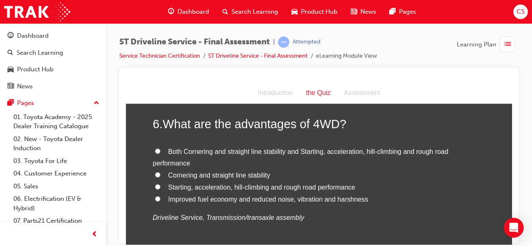
scroll to position [954, 0]
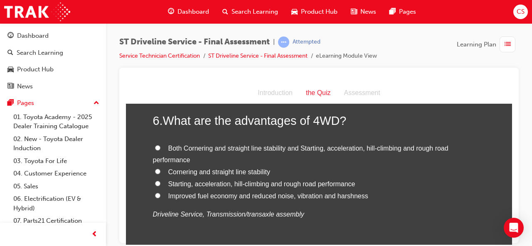
click at [155, 146] on input "Both Cornering and straight line stability and Starting, acceleration, hill-cli…" at bounding box center [157, 147] width 5 height 5
radio input "true"
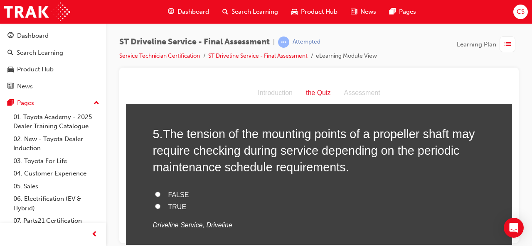
scroll to position [754, 0]
click at [155, 207] on input "TRUE" at bounding box center [157, 206] width 5 height 5
radio input "true"
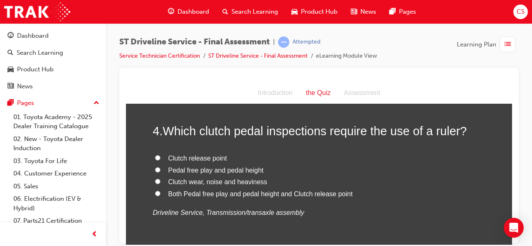
scroll to position [581, 0]
click at [155, 169] on input "Pedal free play and pedal height" at bounding box center [157, 169] width 5 height 5
radio input "true"
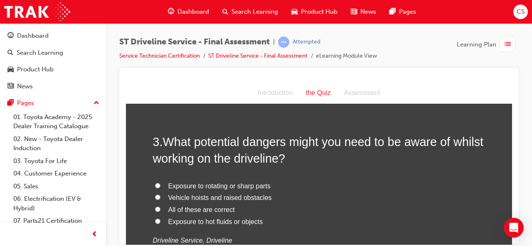
scroll to position [358, 0]
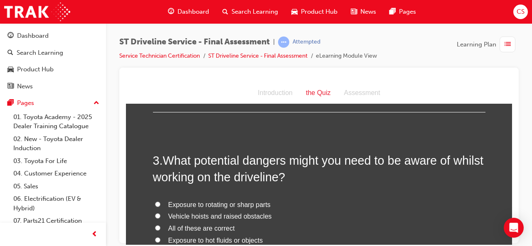
click at [155, 228] on input "All of these are correct" at bounding box center [157, 227] width 5 height 5
radio input "true"
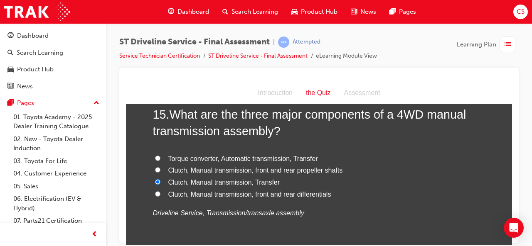
scroll to position [2744, 0]
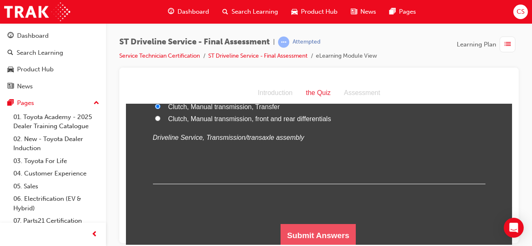
click at [302, 237] on button "Submit Answers" at bounding box center [318, 235] width 76 height 23
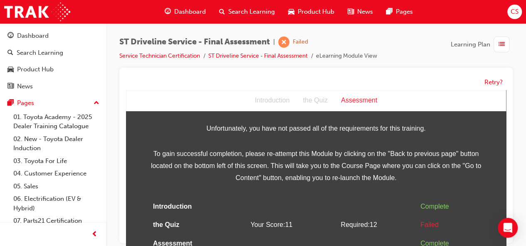
scroll to position [6, 0]
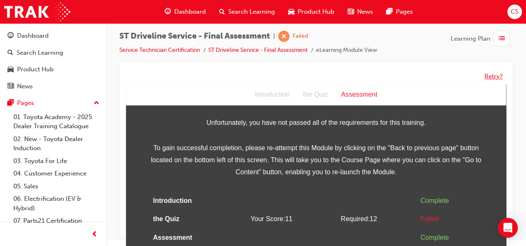
click at [491, 77] on button "Retry?" at bounding box center [493, 77] width 18 height 10
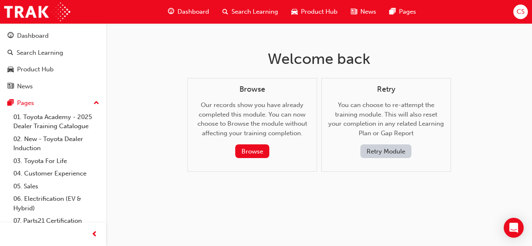
click at [398, 151] on button "Retry Module" at bounding box center [385, 152] width 51 height 14
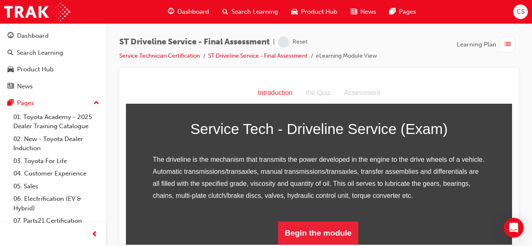
scroll to position [126, 0]
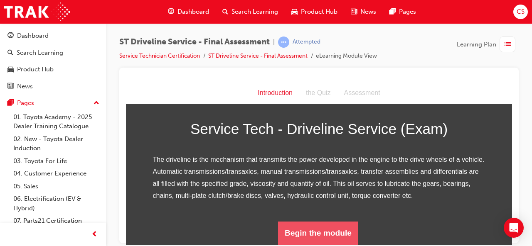
click at [306, 236] on button "Begin the module" at bounding box center [318, 232] width 80 height 23
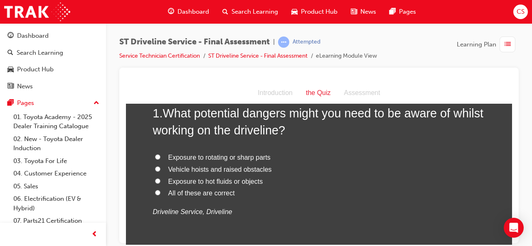
scroll to position [51, 0]
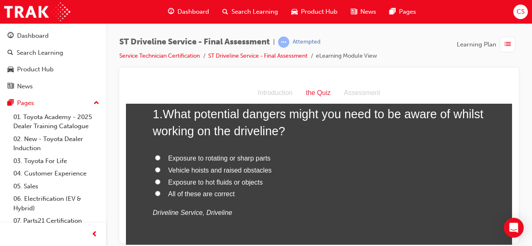
click at [155, 192] on input "All of these are correct" at bounding box center [157, 193] width 5 height 5
radio input "true"
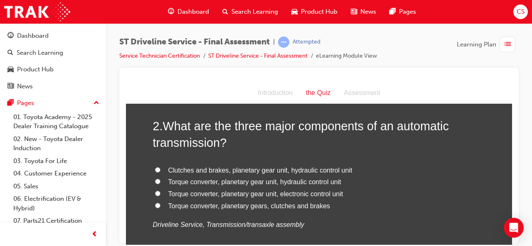
scroll to position [233, 0]
click at [155, 205] on input "Torque converter, planetary gears, clutches and brakes" at bounding box center [157, 204] width 5 height 5
radio input "true"
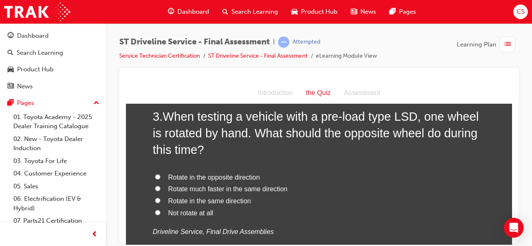
scroll to position [438, 0]
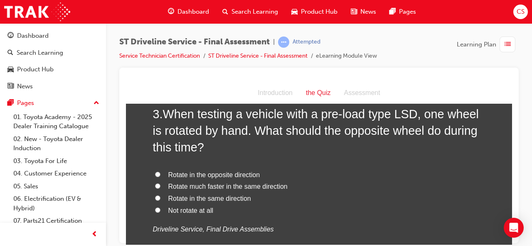
click at [155, 172] on input "Rotate in the opposite direction" at bounding box center [157, 174] width 5 height 5
radio input "true"
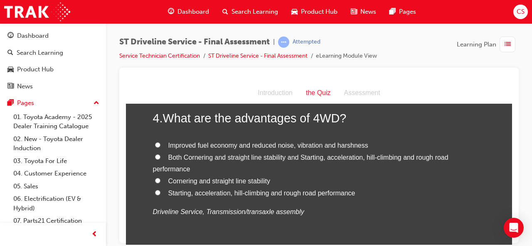
scroll to position [645, 0]
click at [155, 155] on input "Both Cornering and straight line stability and Starting, acceleration, hill-cli…" at bounding box center [157, 155] width 5 height 5
radio input "true"
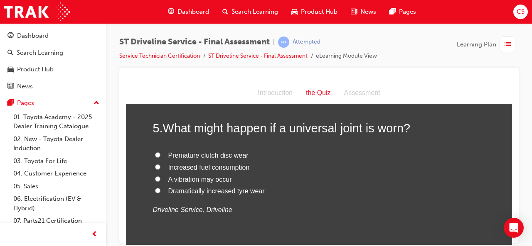
scroll to position [823, 0]
click at [155, 179] on input "A vibration may occur" at bounding box center [157, 179] width 5 height 5
radio input "true"
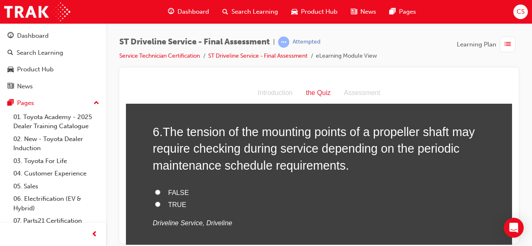
scroll to position [1000, 0]
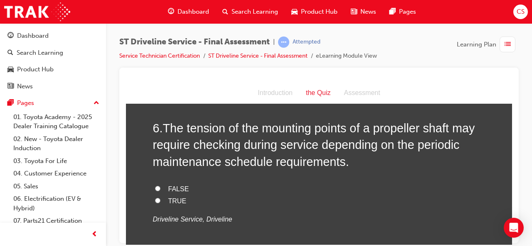
click at [155, 199] on input "TRUE" at bounding box center [157, 200] width 5 height 5
radio input "true"
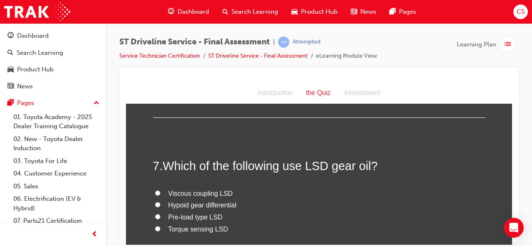
scroll to position [1149, 0]
click at [155, 214] on input "Pre-load type LSD" at bounding box center [157, 215] width 5 height 5
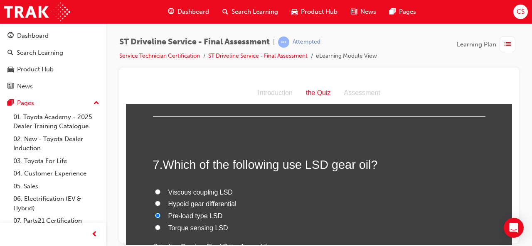
radio input "true"
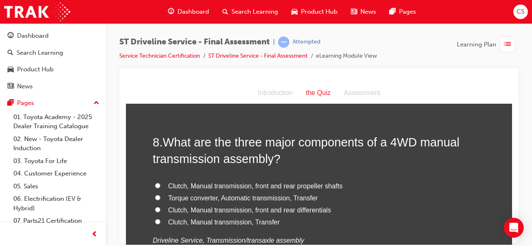
scroll to position [1349, 0]
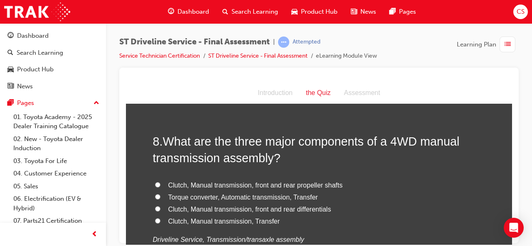
click at [155, 207] on input "Clutch, Manual transmission, front and rear differentials" at bounding box center [157, 208] width 5 height 5
radio input "true"
click at [155, 219] on input "Clutch, Manual transmission, Transfer" at bounding box center [157, 220] width 5 height 5
radio input "true"
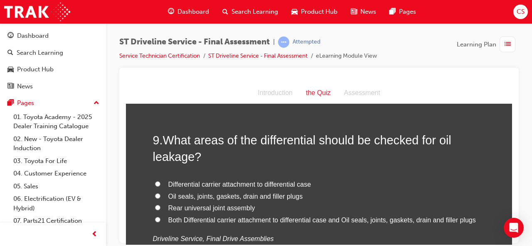
scroll to position [1545, 0]
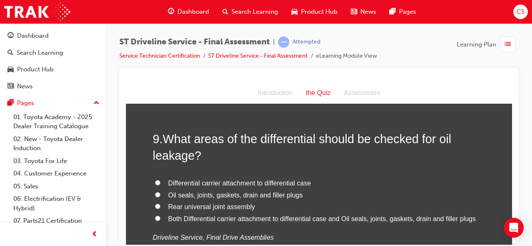
click at [155, 218] on input "Both Differential carrier attachment to differential case and Oil seals, joints…" at bounding box center [157, 218] width 5 height 5
radio input "true"
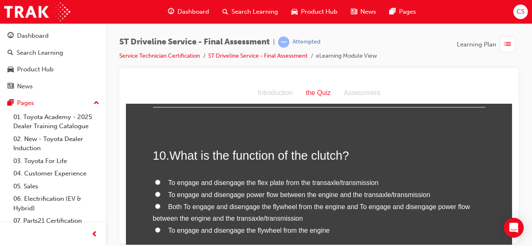
scroll to position [1723, 0]
click at [155, 204] on input "Both To engage and disengage the flywheel from the engine and To engage and dis…" at bounding box center [157, 205] width 5 height 5
radio input "true"
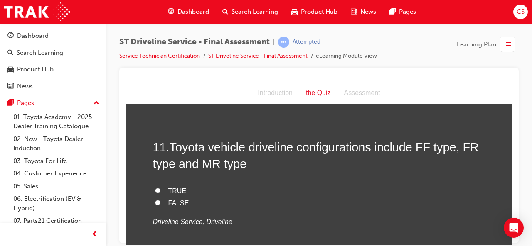
scroll to position [1920, 0]
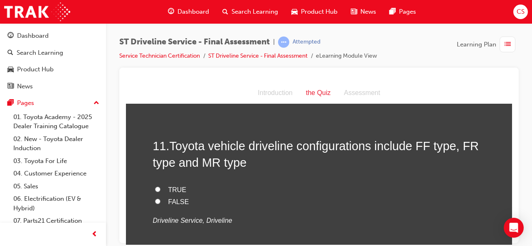
click at [155, 188] on input "TRUE" at bounding box center [157, 189] width 5 height 5
radio input "true"
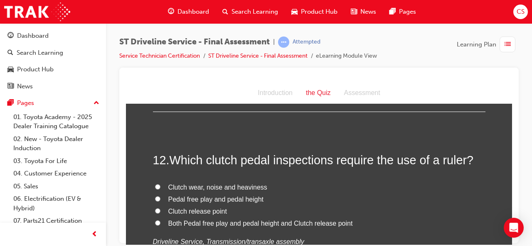
scroll to position [2090, 0]
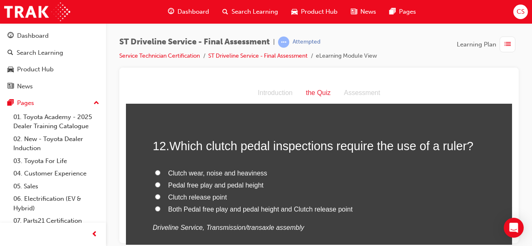
click at [155, 184] on input "Pedal free play and pedal height" at bounding box center [157, 184] width 5 height 5
radio input "true"
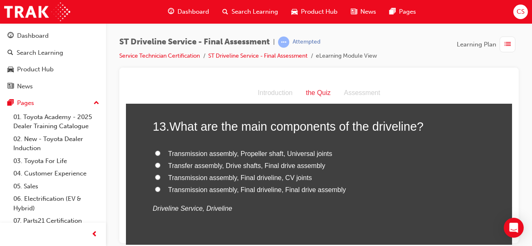
scroll to position [2286, 0]
click at [155, 150] on input "Transmission assembly, Propeller shaft, Universal joints" at bounding box center [157, 152] width 5 height 5
radio input "true"
click at [155, 150] on input "Transmission assembly, Propeller shaft, Universal joints" at bounding box center [157, 152] width 5 height 5
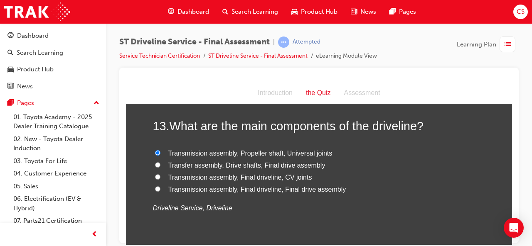
click at [155, 150] on input "Transmission assembly, Propeller shaft, Universal joints" at bounding box center [157, 152] width 5 height 5
click at [155, 174] on input "Transmission assembly, Final driveline, CV joints" at bounding box center [157, 176] width 5 height 5
radio input "true"
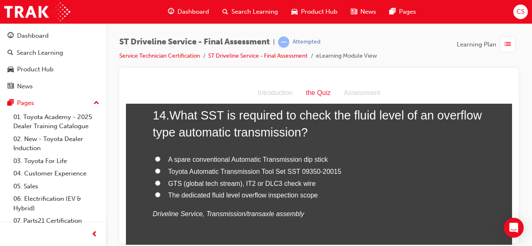
scroll to position [2474, 0]
click at [156, 180] on input "GTS (global tech stream), IT2 or DLC3 check wire" at bounding box center [157, 182] width 5 height 5
radio input "true"
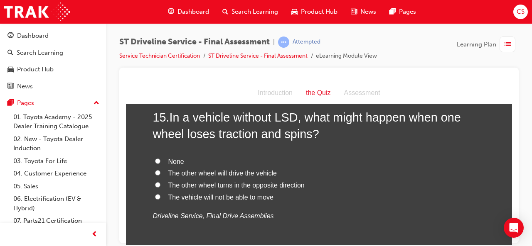
scroll to position [2667, 0]
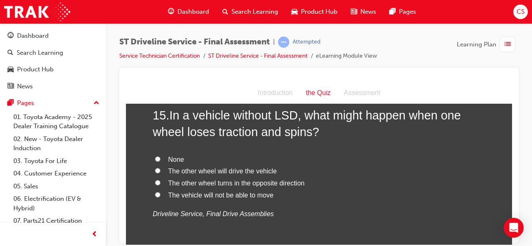
click at [155, 194] on input "The vehicle will not be able to move" at bounding box center [157, 194] width 5 height 5
radio input "true"
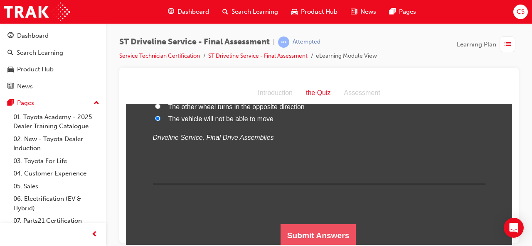
click at [296, 232] on button "Submit Answers" at bounding box center [318, 235] width 76 height 23
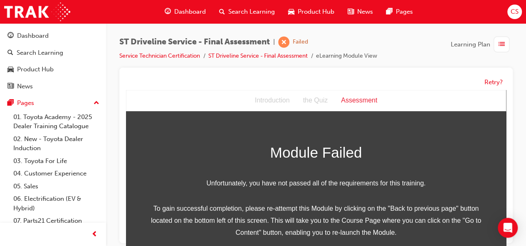
scroll to position [55, 0]
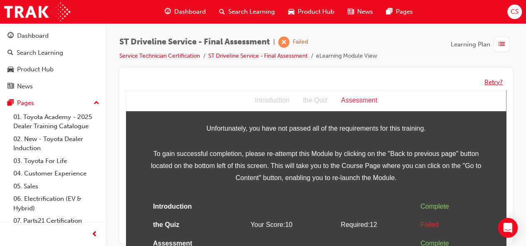
click at [496, 84] on button "Retry?" at bounding box center [493, 83] width 18 height 10
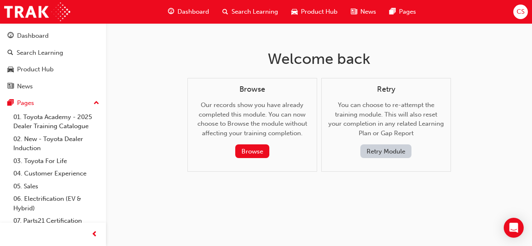
click at [386, 152] on button "Retry Module" at bounding box center [385, 152] width 51 height 14
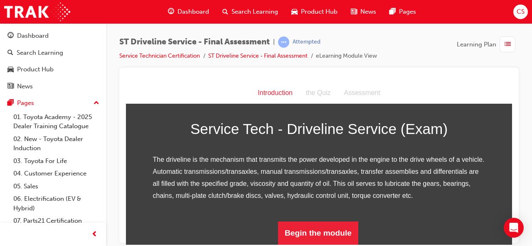
scroll to position [126, 0]
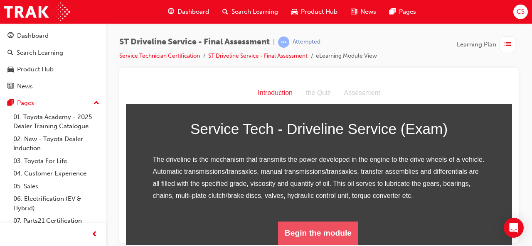
click at [319, 235] on button "Begin the module" at bounding box center [318, 232] width 80 height 23
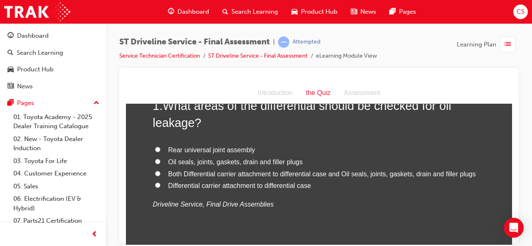
scroll to position [62, 0]
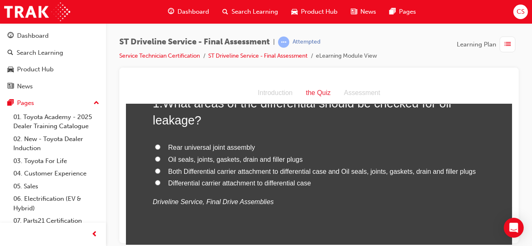
click at [155, 158] on input "Oil seals, joints, gaskets, drain and filler plugs" at bounding box center [157, 158] width 5 height 5
radio input "true"
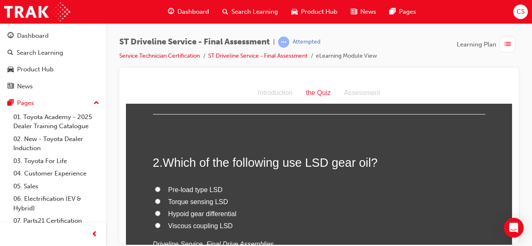
scroll to position [211, 0]
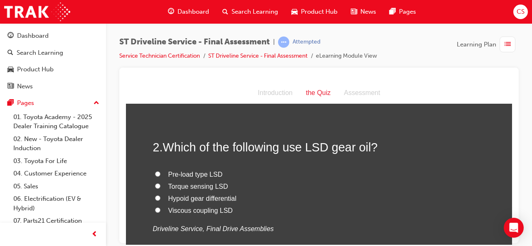
click at [155, 173] on input "Pre-load type LSD" at bounding box center [157, 173] width 5 height 5
radio input "true"
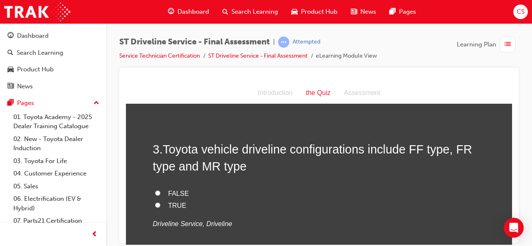
scroll to position [390, 0]
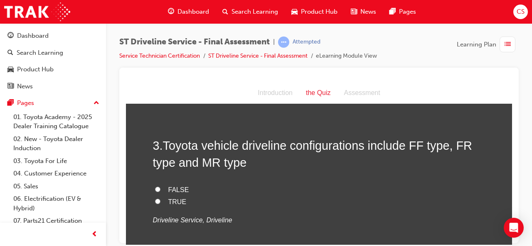
click at [155, 200] on input "TRUE" at bounding box center [157, 201] width 5 height 5
radio input "true"
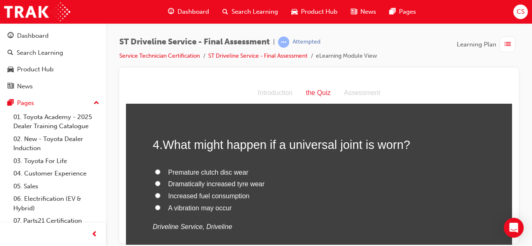
scroll to position [562, 0]
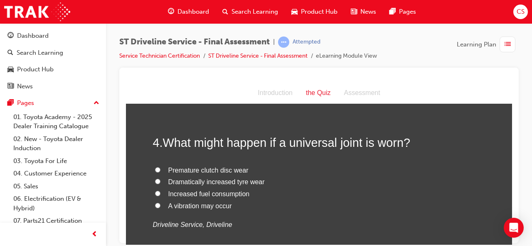
click at [155, 204] on input "A vibration may occur" at bounding box center [157, 205] width 5 height 5
radio input "true"
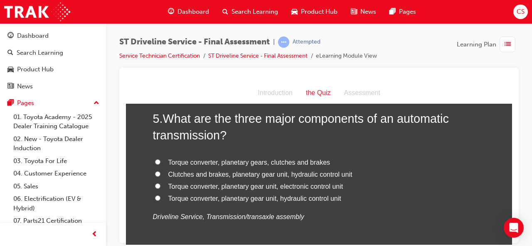
scroll to position [762, 0]
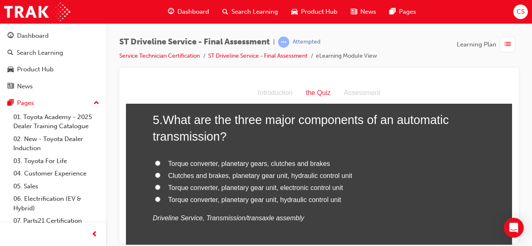
click at [155, 174] on input "Clutches and brakes, planetary gear unit, hydraulic control unit" at bounding box center [157, 174] width 5 height 5
radio input "true"
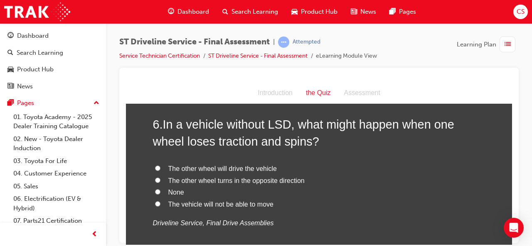
scroll to position [954, 0]
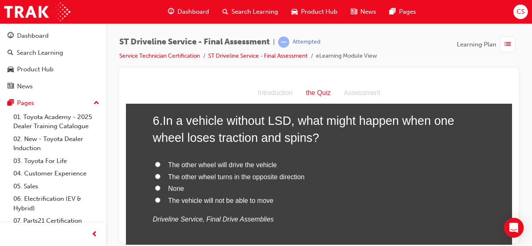
click at [155, 185] on input "None" at bounding box center [157, 187] width 5 height 5
radio input "true"
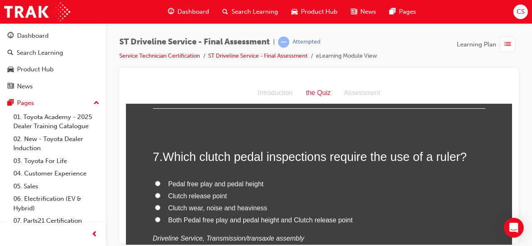
scroll to position [1112, 0]
click at [155, 182] on input "Pedal free play and pedal height" at bounding box center [157, 182] width 5 height 5
radio input "true"
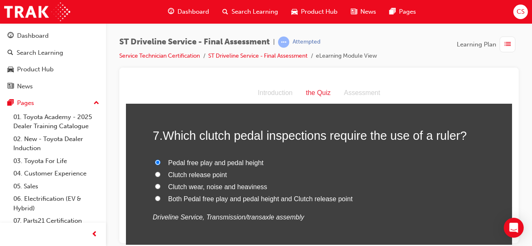
scroll to position [1137, 0]
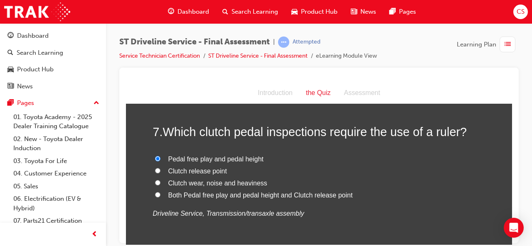
click at [155, 194] on input "Both Pedal free play and pedal height and Clutch release point" at bounding box center [157, 194] width 5 height 5
radio input "true"
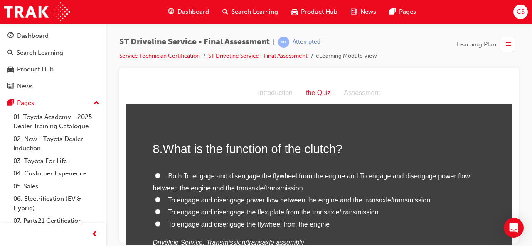
scroll to position [1313, 0]
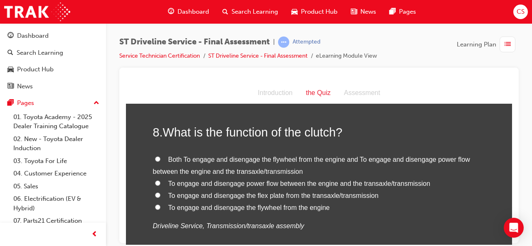
click at [155, 157] on input "Both To engage and disengage the flywheel from the engine and To engage and dis…" at bounding box center [157, 158] width 5 height 5
radio input "true"
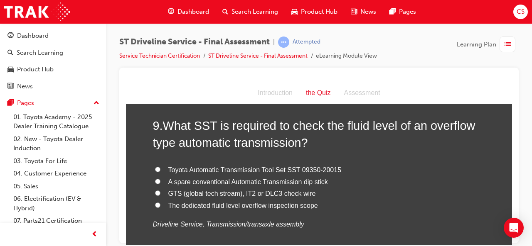
scroll to position [1509, 0]
click at [155, 190] on input "GTS (global tech stream), IT2 or DLC3 check wire" at bounding box center [157, 191] width 5 height 5
radio input "true"
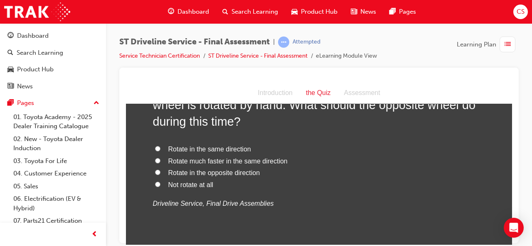
scroll to position [1740, 0]
click at [155, 171] on input "Rotate in the opposite direction" at bounding box center [157, 171] width 5 height 5
radio input "true"
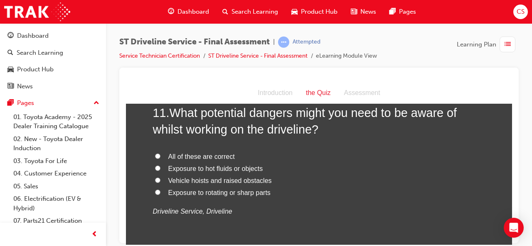
scroll to position [1925, 0]
click at [155, 153] on input "All of these are correct" at bounding box center [157, 155] width 5 height 5
radio input "true"
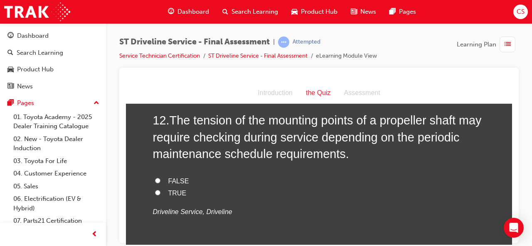
scroll to position [2113, 0]
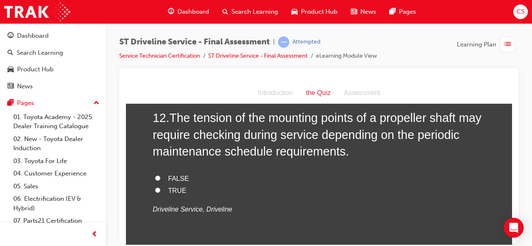
click at [155, 187] on input "TRUE" at bounding box center [157, 189] width 5 height 5
radio input "true"
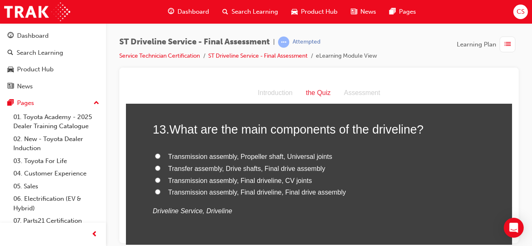
scroll to position [2288, 0]
click at [155, 190] on input "Transmission assembly, Final driveline, Final drive assembly" at bounding box center [157, 191] width 5 height 5
radio input "true"
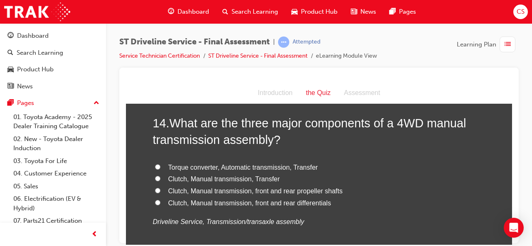
scroll to position [2471, 0]
click at [155, 176] on input "Clutch, Manual transmission, Transfer" at bounding box center [157, 177] width 5 height 5
radio input "true"
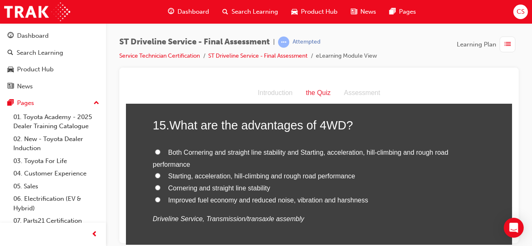
scroll to position [2663, 0]
click at [155, 149] on input "Both Cornering and straight line stability and Starting, acceleration, hill-cli…" at bounding box center [157, 151] width 5 height 5
radio input "true"
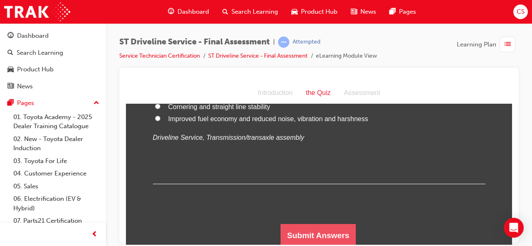
click at [302, 233] on button "Submit Answers" at bounding box center [318, 235] width 76 height 23
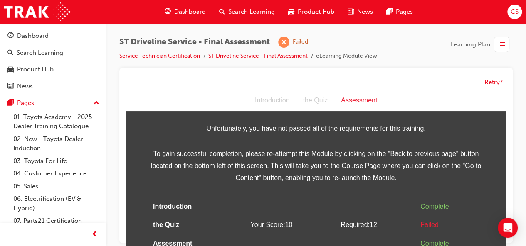
scroll to position [6, 0]
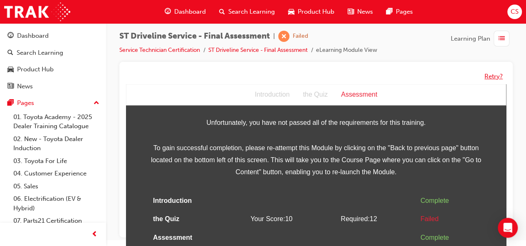
click at [489, 74] on button "Retry?" at bounding box center [493, 77] width 18 height 10
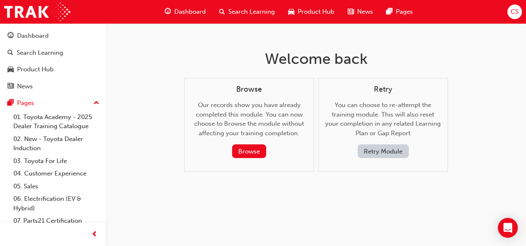
scroll to position [0, 0]
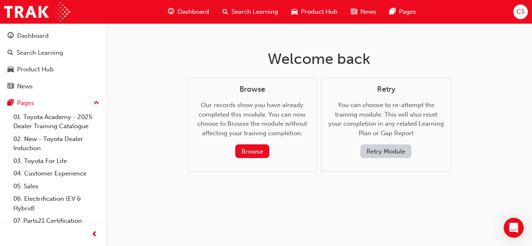
click at [396, 152] on button "Retry Module" at bounding box center [385, 152] width 51 height 14
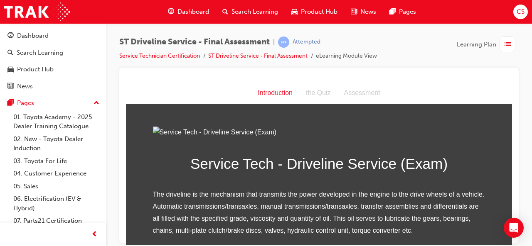
click at [356, 134] on img at bounding box center [319, 132] width 332 height 12
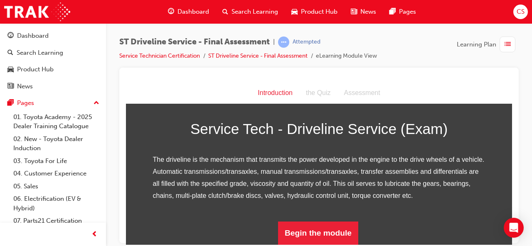
scroll to position [126, 0]
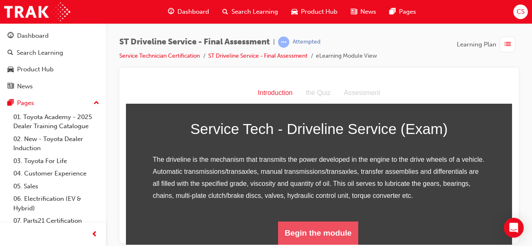
click at [312, 232] on button "Begin the module" at bounding box center [318, 232] width 80 height 23
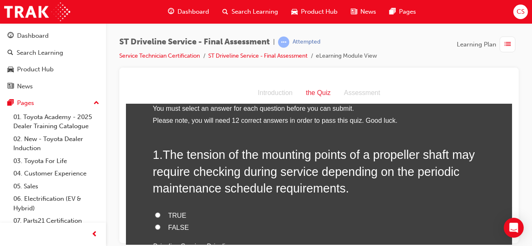
scroll to position [10, 0]
click at [155, 214] on input "TRUE" at bounding box center [157, 215] width 5 height 5
radio input "true"
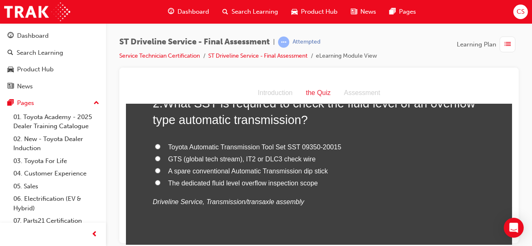
scroll to position [252, 0]
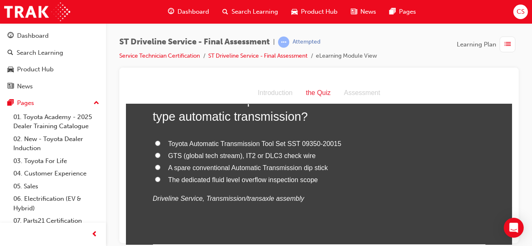
click at [155, 155] on input "GTS (global tech stream), IT2 or DLC3 check wire" at bounding box center [157, 154] width 5 height 5
radio input "true"
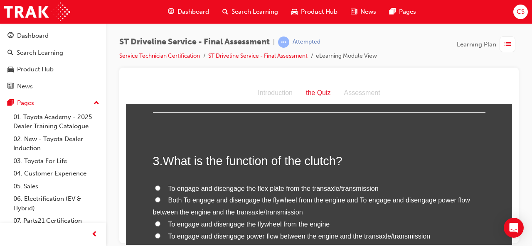
scroll to position [394, 0]
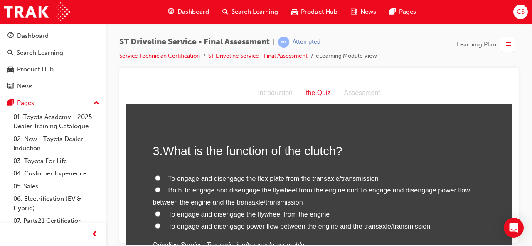
click at [155, 213] on input "To engage and disengage the flywheel from the engine" at bounding box center [157, 213] width 5 height 5
radio input "true"
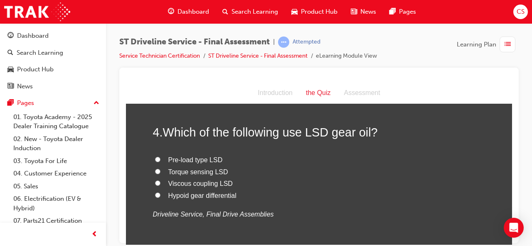
scroll to position [602, 0]
click at [155, 156] on input "Pre-load type LSD" at bounding box center [157, 158] width 5 height 5
radio input "true"
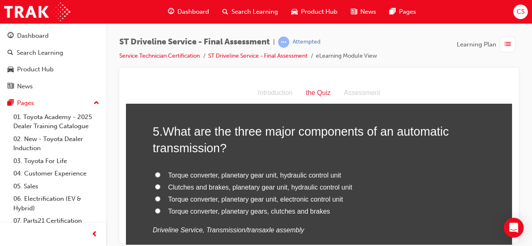
scroll to position [786, 0]
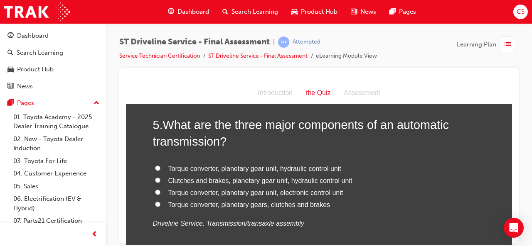
click at [155, 191] on input "Torque converter, planetary gear unit, electronic control unit" at bounding box center [157, 191] width 5 height 5
radio input "true"
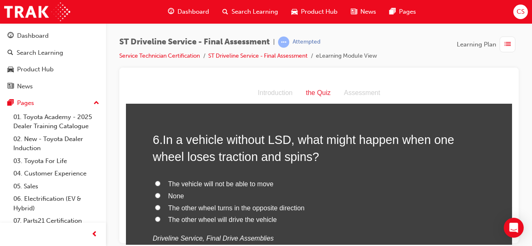
scroll to position [973, 0]
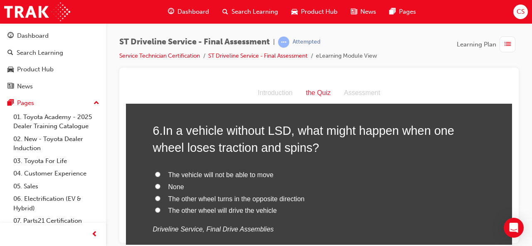
click at [155, 185] on input "None" at bounding box center [157, 186] width 5 height 5
radio input "true"
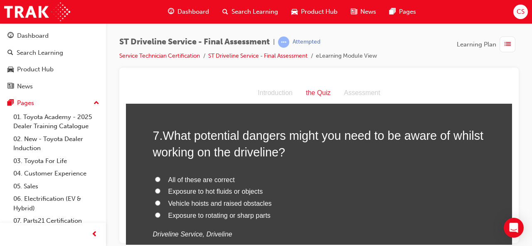
scroll to position [1162, 0]
click at [155, 179] on input "All of these are correct" at bounding box center [157, 178] width 5 height 5
radio input "true"
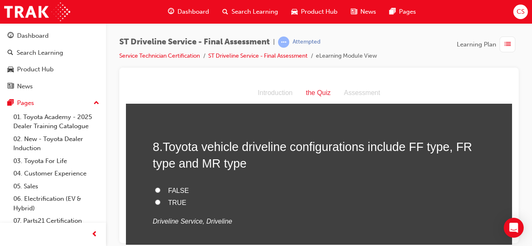
scroll to position [1344, 0]
click at [155, 200] on input "TRUE" at bounding box center [157, 201] width 5 height 5
radio input "true"
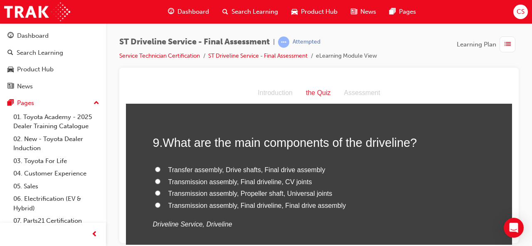
scroll to position [1518, 0]
click at [155, 168] on input "Transfer assembly, Drive shafts, Final drive assembly" at bounding box center [157, 168] width 5 height 5
radio input "true"
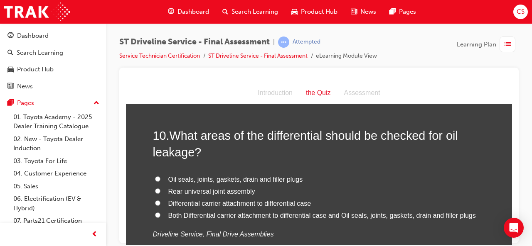
scroll to position [1702, 0]
click at [155, 214] on input "Both Differential carrier attachment to differential case and Oil seals, joints…" at bounding box center [157, 214] width 5 height 5
radio input "true"
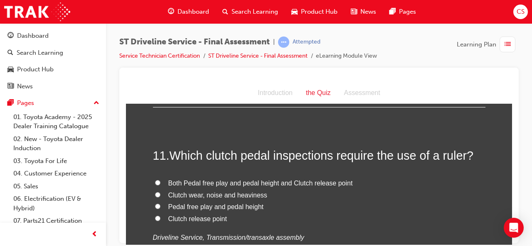
scroll to position [1875, 0]
click at [155, 204] on input "Pedal free play and pedal height" at bounding box center [157, 205] width 5 height 5
radio input "true"
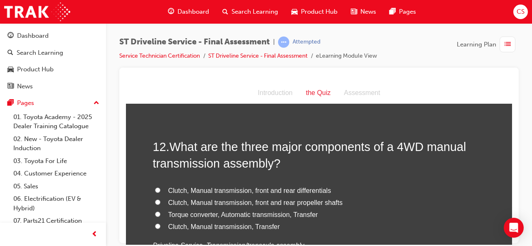
scroll to position [2064, 0]
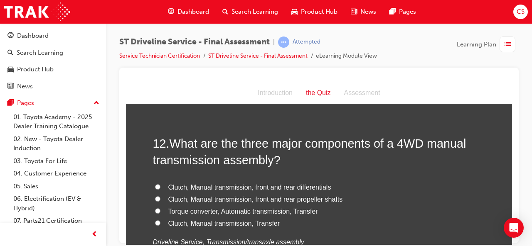
click at [155, 186] on input "Clutch, Manual transmission, front and rear differentials" at bounding box center [157, 186] width 5 height 5
radio input "true"
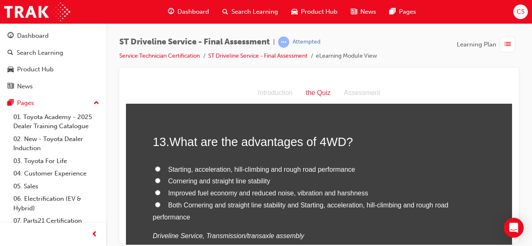
scroll to position [2259, 0]
click at [155, 201] on input "Both Cornering and straight line stability and Starting, acceleration, hill-cli…" at bounding box center [157, 203] width 5 height 5
radio input "true"
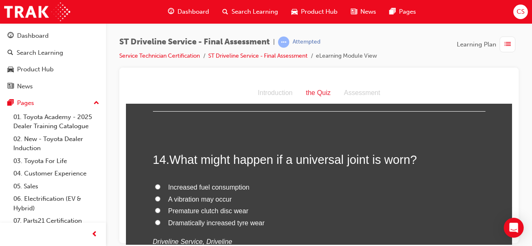
scroll to position [2430, 0]
click at [155, 197] on input "A vibration may occur" at bounding box center [157, 198] width 5 height 5
radio input "true"
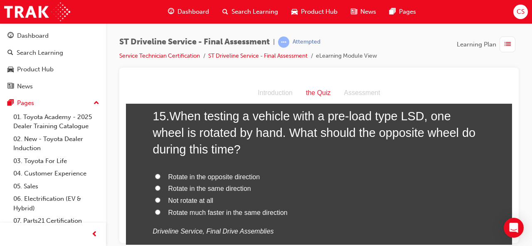
scroll to position [2650, 0]
click at [155, 199] on input "Not rotate at all" at bounding box center [157, 199] width 5 height 5
radio input "true"
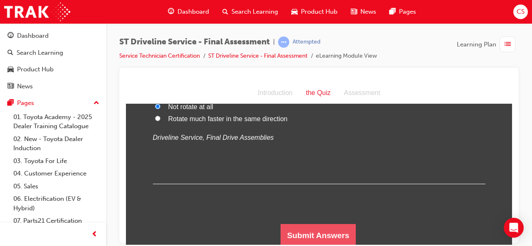
click at [300, 234] on button "Submit Answers" at bounding box center [318, 235] width 76 height 23
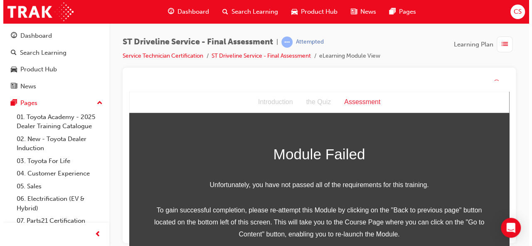
scroll to position [55, 0]
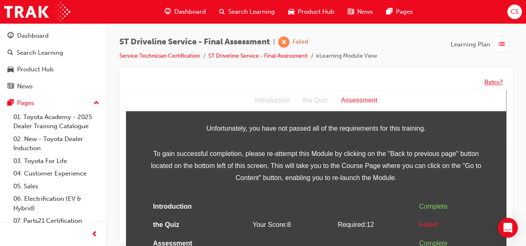
click at [491, 81] on button "Retry?" at bounding box center [493, 83] width 18 height 10
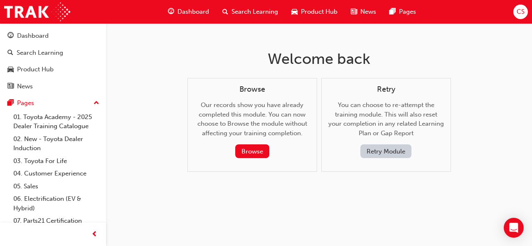
click at [394, 152] on button "Retry Module" at bounding box center [385, 152] width 51 height 14
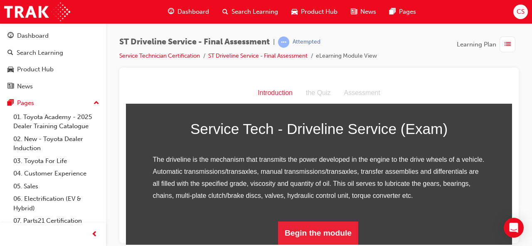
scroll to position [126, 0]
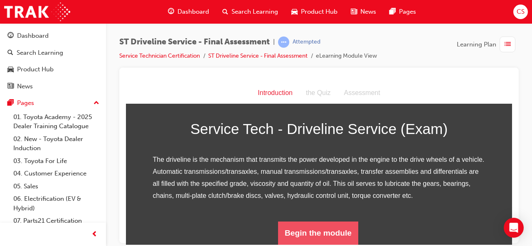
click at [319, 227] on button "Begin the module" at bounding box center [318, 232] width 80 height 23
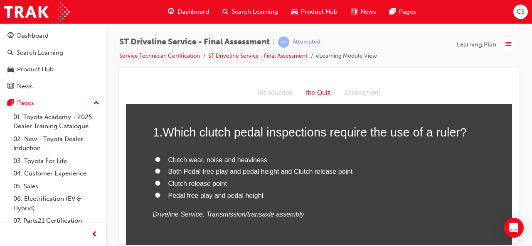
scroll to position [33, 0]
click at [155, 170] on input "Both Pedal free play and pedal height and Clutch release point" at bounding box center [157, 170] width 5 height 5
radio input "true"
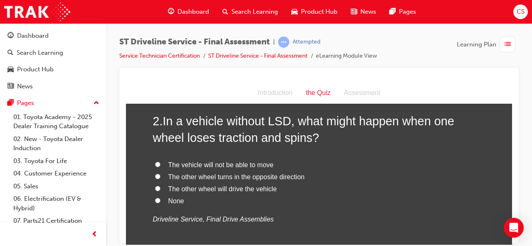
scroll to position [221, 0]
click at [155, 199] on input "None" at bounding box center [157, 199] width 5 height 5
radio input "true"
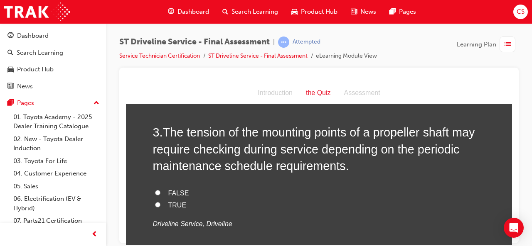
scroll to position [403, 0]
click at [155, 204] on input "TRUE" at bounding box center [157, 203] width 5 height 5
radio input "true"
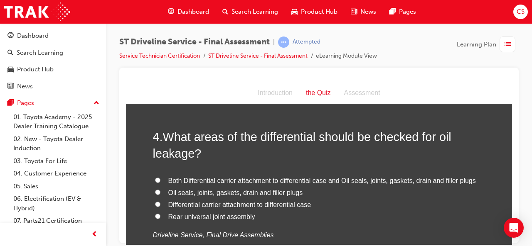
scroll to position [586, 0]
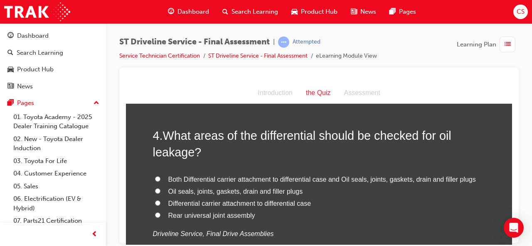
click at [155, 179] on input "Both Differential carrier attachment to differential case and Oil seals, joints…" at bounding box center [157, 178] width 5 height 5
radio input "true"
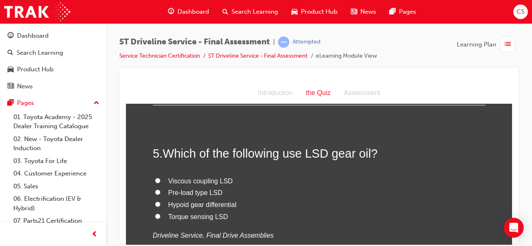
scroll to position [762, 0]
click at [156, 201] on input "Hypoid gear differential" at bounding box center [157, 203] width 5 height 5
radio input "true"
click at [156, 192] on input "Pre-load type LSD" at bounding box center [157, 191] width 5 height 5
radio input "true"
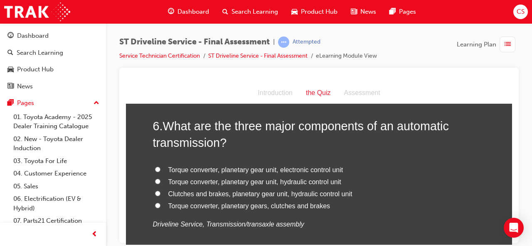
scroll to position [966, 0]
click at [155, 192] on input "Clutches and brakes, planetary gear unit, hydraulic control unit" at bounding box center [157, 192] width 5 height 5
radio input "true"
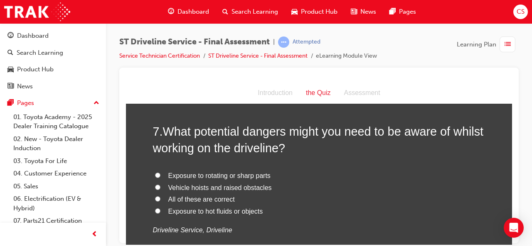
scroll to position [1154, 0]
click at [155, 199] on input "All of these are correct" at bounding box center [157, 198] width 5 height 5
radio input "true"
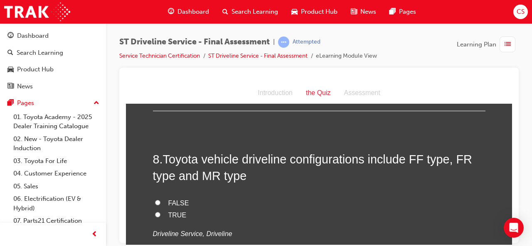
scroll to position [1320, 0]
click at [155, 213] on input "TRUE" at bounding box center [157, 213] width 5 height 5
radio input "true"
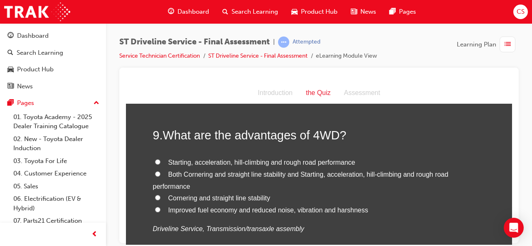
scroll to position [1513, 0]
click at [155, 172] on input "Both Cornering and straight line stability and Starting, acceleration, hill-cli…" at bounding box center [157, 174] width 5 height 5
radio input "true"
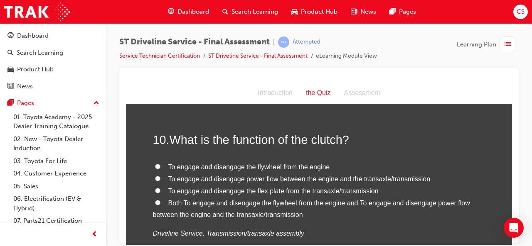
scroll to position [1699, 0]
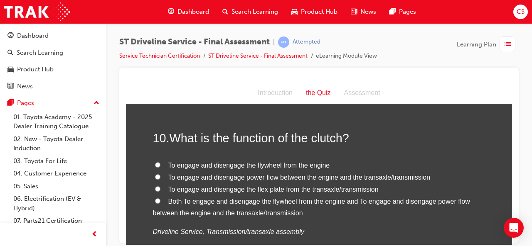
click at [155, 200] on input "Both To engage and disengage the flywheel from the engine and To engage and dis…" at bounding box center [157, 200] width 5 height 5
radio input "true"
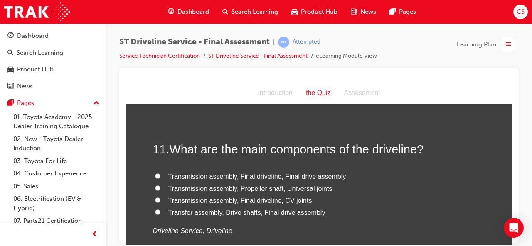
scroll to position [1877, 0]
click at [155, 185] on input "Transmission assembly, Propeller shaft, Universal joints" at bounding box center [157, 187] width 5 height 5
radio input "true"
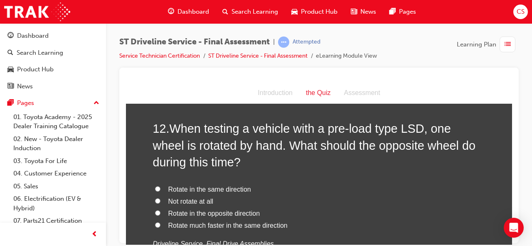
scroll to position [2077, 0]
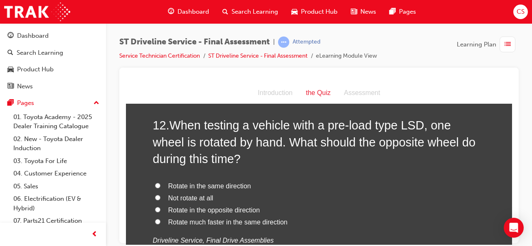
click at [155, 207] on input "Rotate in the opposite direction" at bounding box center [157, 209] width 5 height 5
radio input "true"
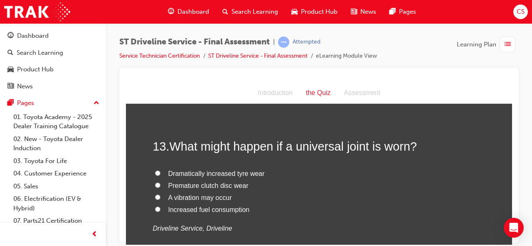
scroll to position [2266, 0]
click at [155, 195] on input "A vibration may occur" at bounding box center [157, 196] width 5 height 5
radio input "true"
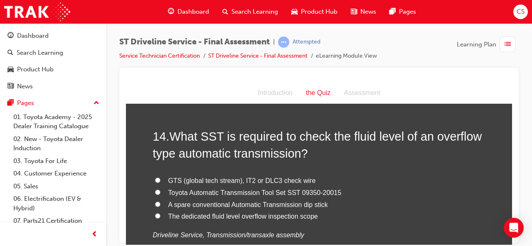
scroll to position [2453, 0]
click at [155, 178] on input "GTS (global tech stream), IT2 or DLC3 check wire" at bounding box center [157, 179] width 5 height 5
radio input "true"
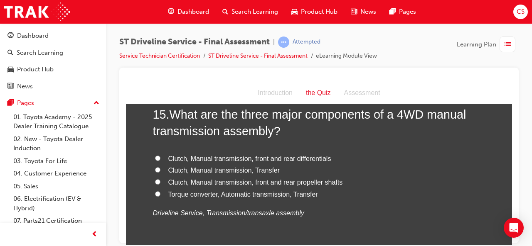
scroll to position [2668, 0]
click at [155, 167] on input "Clutch, Manual transmission, Transfer" at bounding box center [157, 169] width 5 height 5
radio input "true"
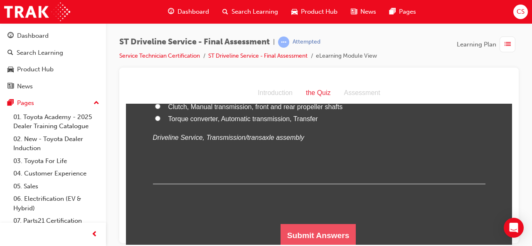
click at [317, 232] on button "Submit Answers" at bounding box center [318, 235] width 76 height 23
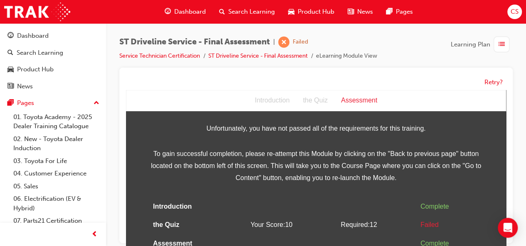
scroll to position [6, 0]
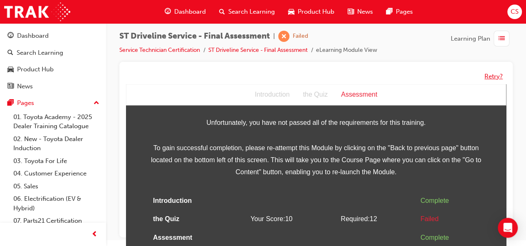
click at [494, 76] on button "Retry?" at bounding box center [493, 77] width 18 height 10
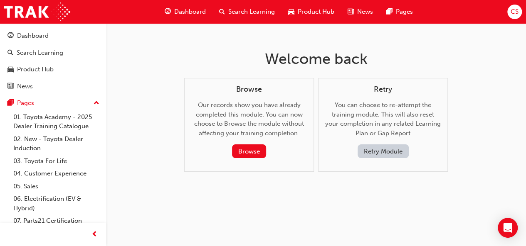
scroll to position [0, 0]
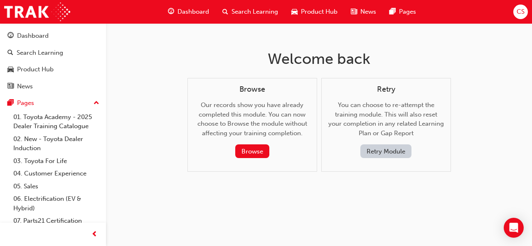
click at [382, 151] on button "Retry Module" at bounding box center [385, 152] width 51 height 14
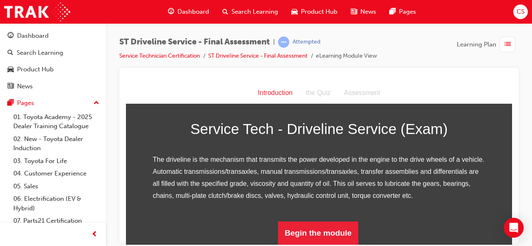
scroll to position [126, 0]
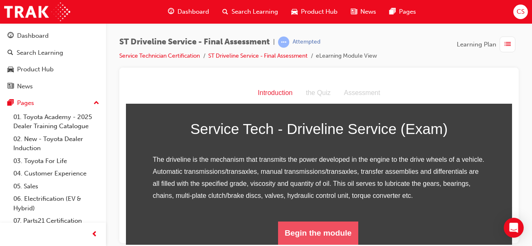
click at [309, 238] on button "Begin the module" at bounding box center [318, 232] width 80 height 23
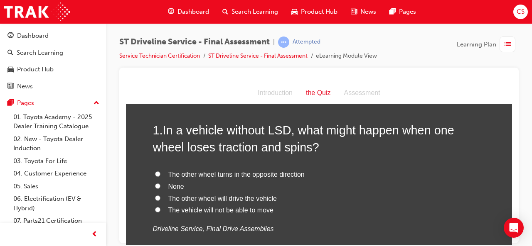
scroll to position [34, 0]
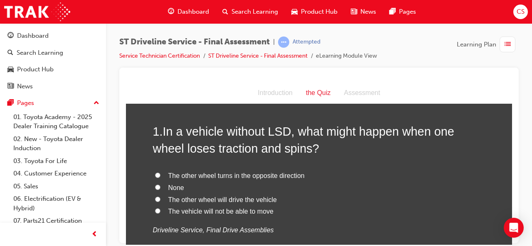
click at [155, 211] on input "The vehicle will not be able to move" at bounding box center [157, 210] width 5 height 5
radio input "true"
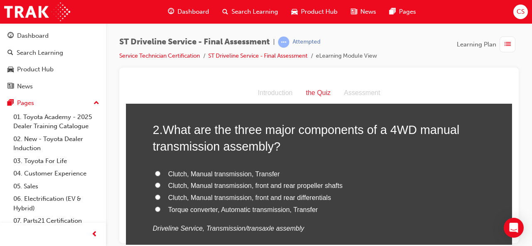
scroll to position [229, 0]
click at [155, 173] on input "Clutch, Manual transmission, Transfer" at bounding box center [157, 172] width 5 height 5
radio input "true"
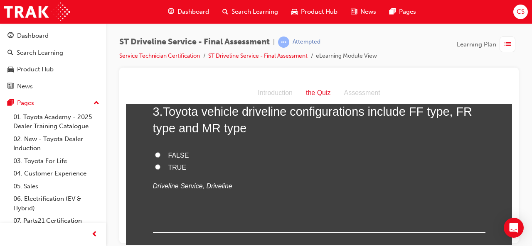
scroll to position [441, 0]
click at [155, 165] on input "TRUE" at bounding box center [157, 166] width 5 height 5
radio input "true"
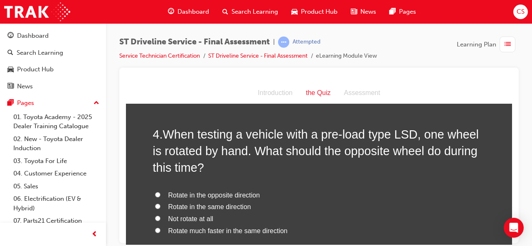
scroll to position [588, 0]
click at [155, 193] on input "Rotate in the opposite direction" at bounding box center [157, 194] width 5 height 5
radio input "true"
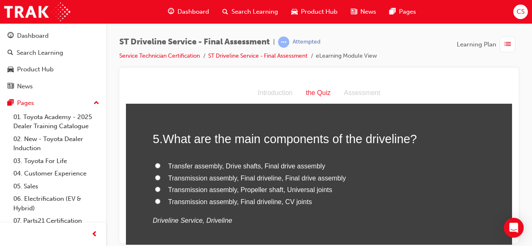
scroll to position [794, 0]
click at [155, 189] on input "Transmission assembly, Propeller shaft, Universal joints" at bounding box center [157, 188] width 5 height 5
radio input "true"
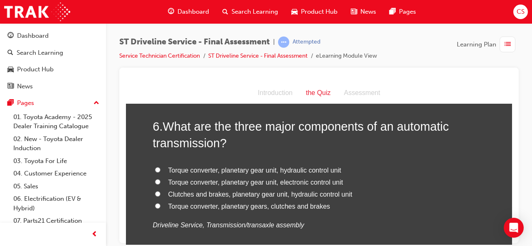
scroll to position [983, 0]
click at [155, 170] on input "Torque converter, planetary gear unit, hydraulic control unit" at bounding box center [157, 169] width 5 height 5
radio input "true"
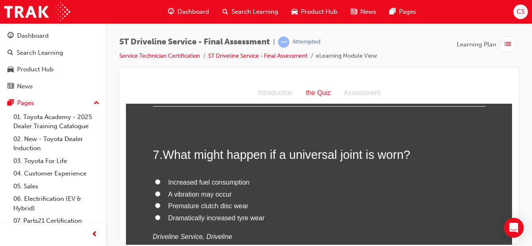
scroll to position [1150, 0]
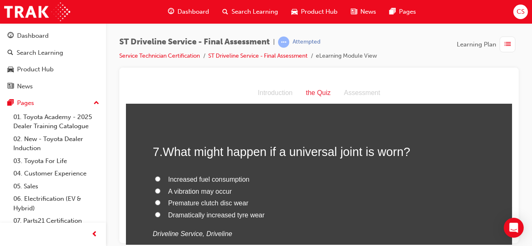
click at [155, 178] on input "Increased fuel consumption" at bounding box center [157, 178] width 5 height 5
radio input "true"
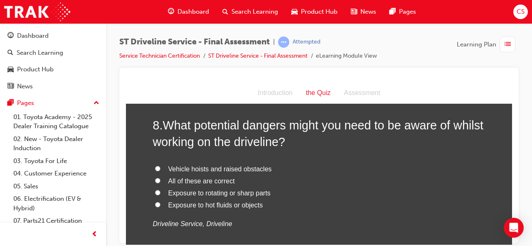
scroll to position [1354, 0]
click at [156, 179] on input "All of these are correct" at bounding box center [157, 179] width 5 height 5
radio input "true"
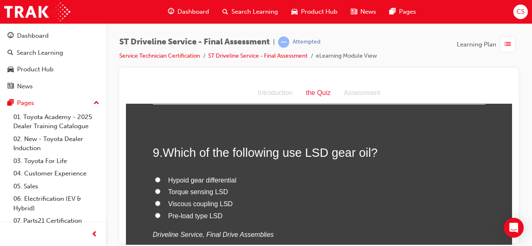
scroll to position [1520, 0]
click at [155, 215] on input "Pre-load type LSD" at bounding box center [157, 214] width 5 height 5
radio input "true"
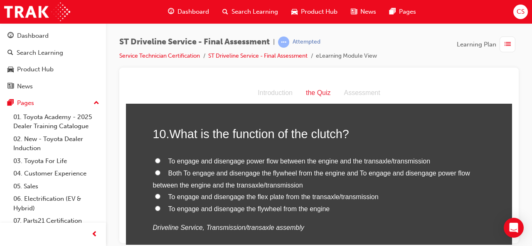
scroll to position [1718, 0]
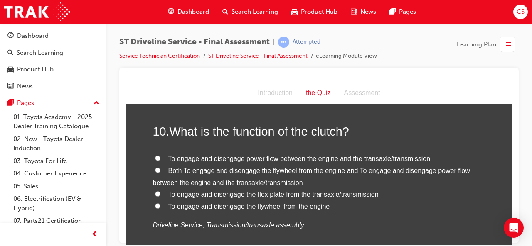
click at [155, 157] on input "To engage and disengage power flow between the engine and the transaxle/transmi…" at bounding box center [157, 157] width 5 height 5
radio input "true"
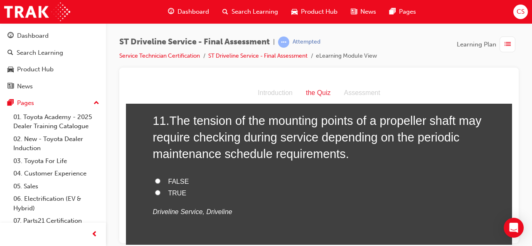
scroll to position [1919, 0]
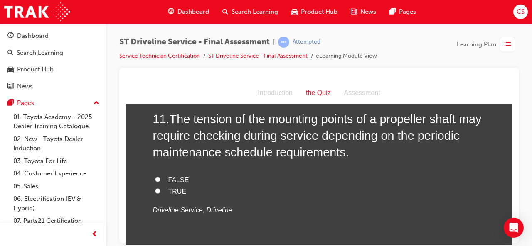
click at [155, 189] on input "TRUE" at bounding box center [157, 190] width 5 height 5
radio input "true"
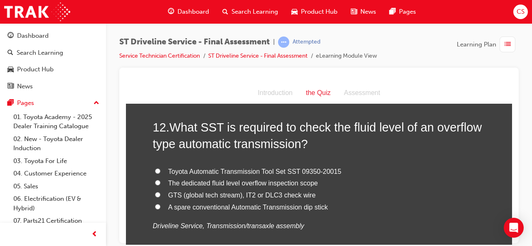
scroll to position [2103, 0]
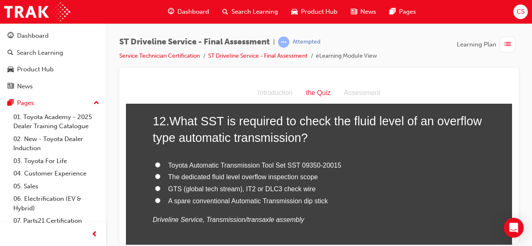
click at [155, 163] on input "Toyota Automatic Transmission Tool Set SST 09350-20015" at bounding box center [157, 164] width 5 height 5
radio input "true"
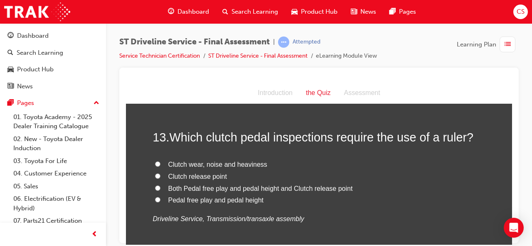
scroll to position [2287, 0]
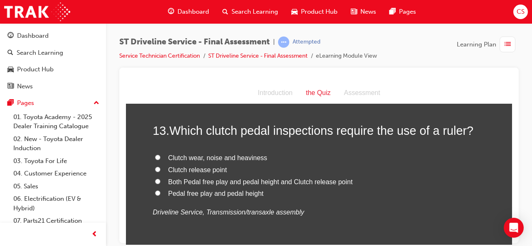
click at [155, 179] on input "Both Pedal free play and pedal height and Clutch release point" at bounding box center [157, 181] width 5 height 5
radio input "true"
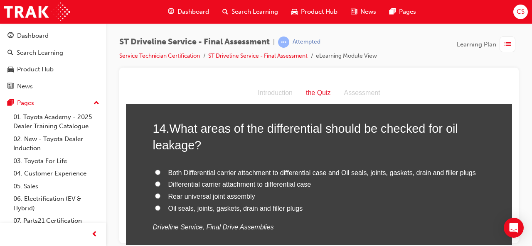
scroll to position [2466, 0]
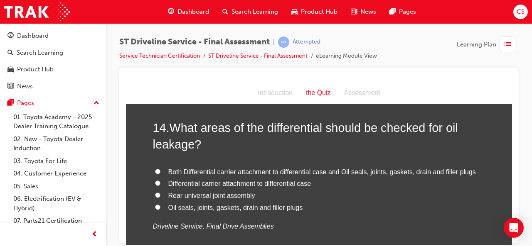
click at [155, 169] on input "Both Differential carrier attachment to differential case and Oil seals, joints…" at bounding box center [157, 171] width 5 height 5
radio input "true"
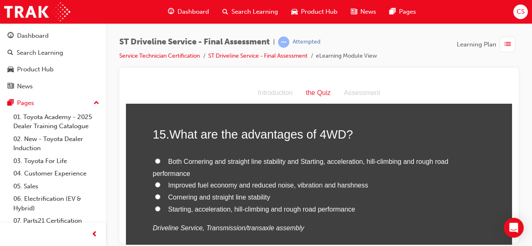
scroll to position [2654, 0]
click at [155, 158] on input "Both Cornering and straight line stability and Starting, acceleration, hill-cli…" at bounding box center [157, 160] width 5 height 5
radio input "true"
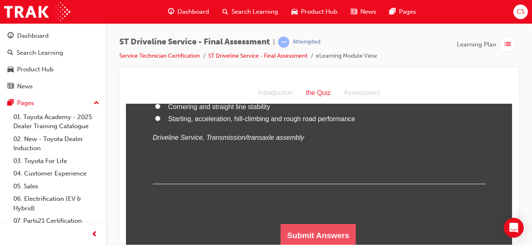
click at [297, 233] on button "Submit Answers" at bounding box center [318, 235] width 76 height 23
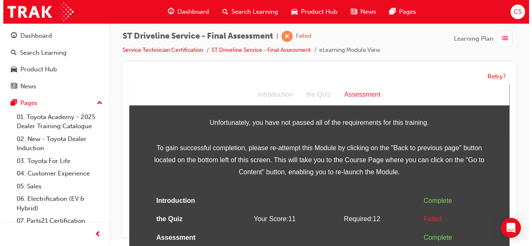
scroll to position [0, 0]
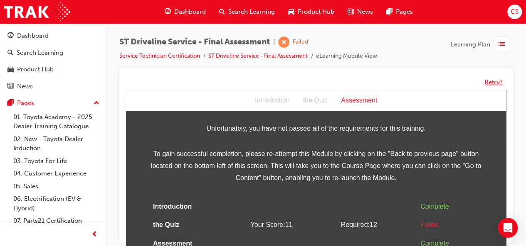
click at [496, 81] on button "Retry?" at bounding box center [493, 83] width 18 height 10
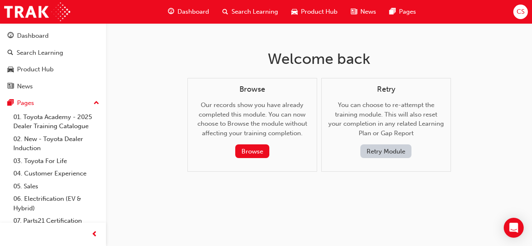
click at [382, 152] on button "Retry Module" at bounding box center [385, 152] width 51 height 14
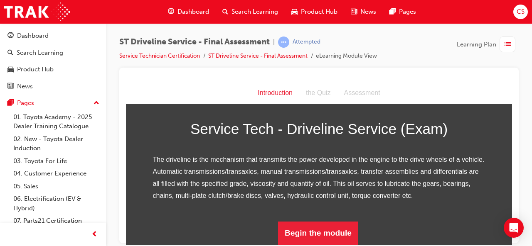
scroll to position [126, 0]
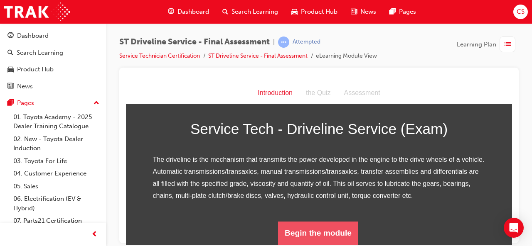
click at [297, 232] on button "Begin the module" at bounding box center [318, 232] width 80 height 23
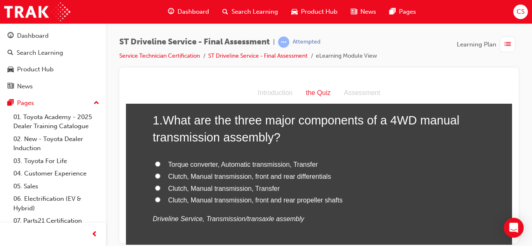
scroll to position [47, 0]
